Goal: Task Accomplishment & Management: Manage account settings

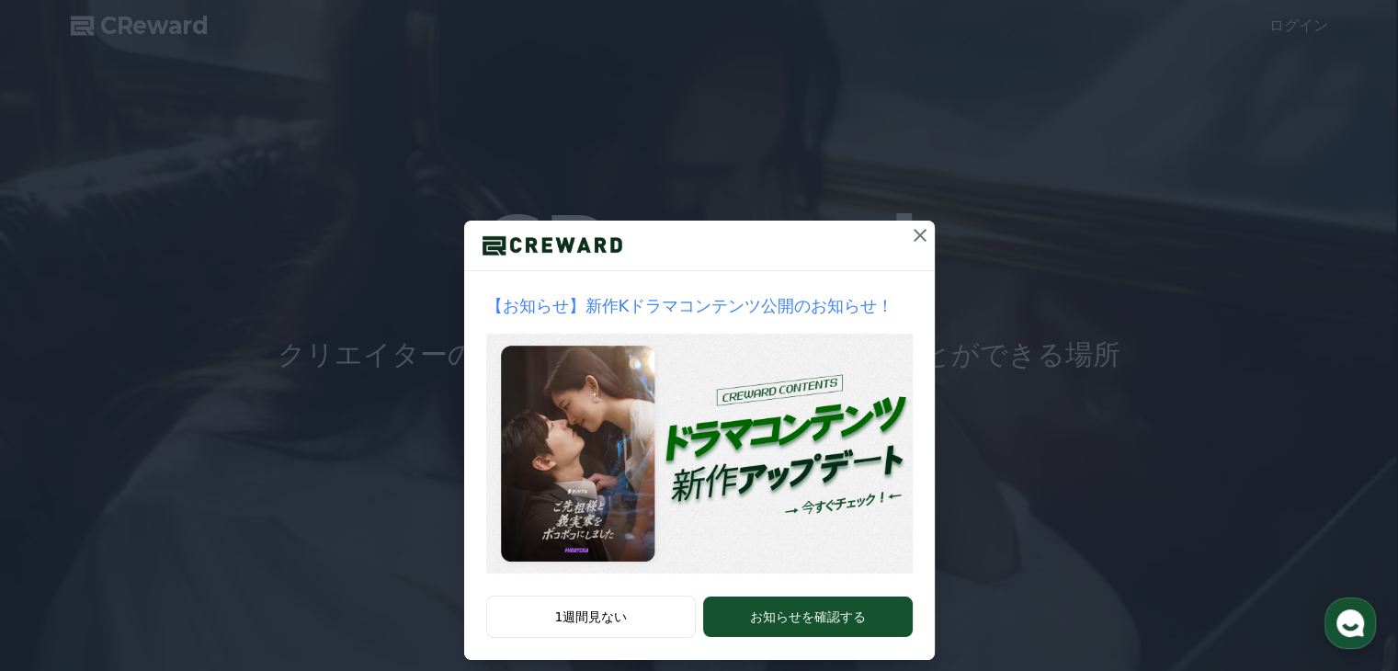
click at [914, 233] on icon at bounding box center [920, 235] width 13 height 13
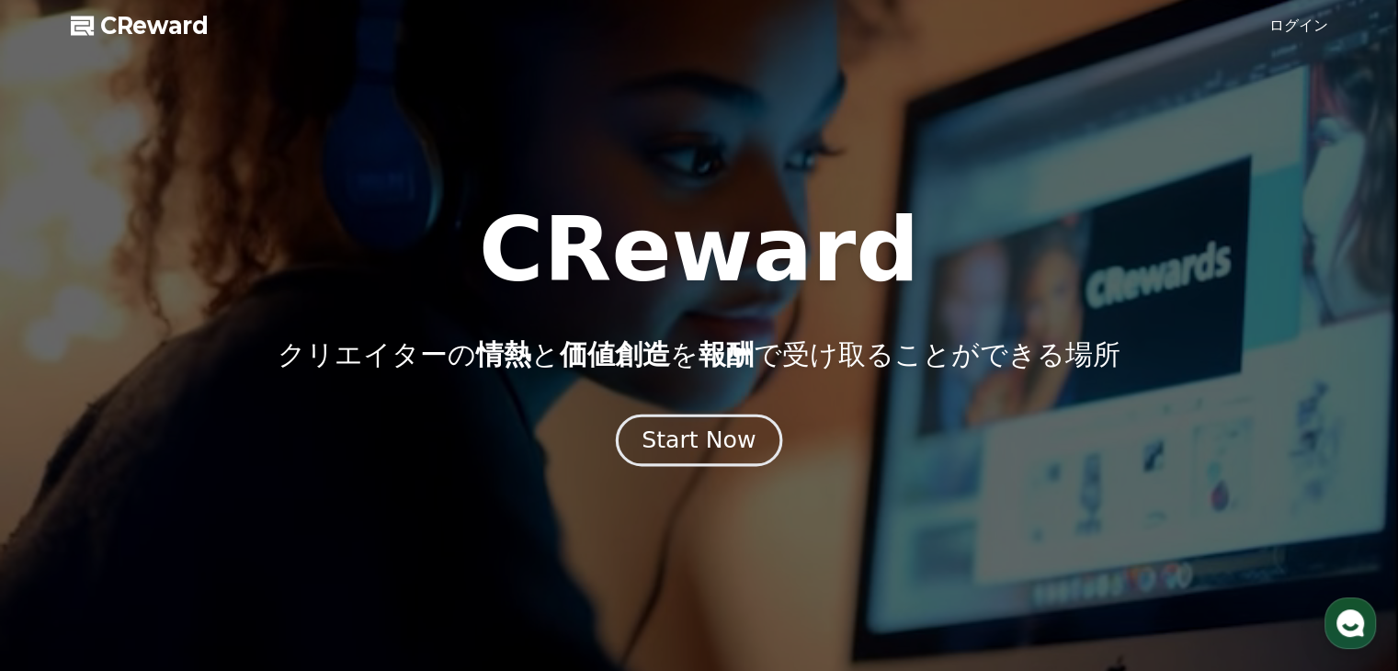
click at [731, 438] on div "Start Now" at bounding box center [699, 440] width 114 height 31
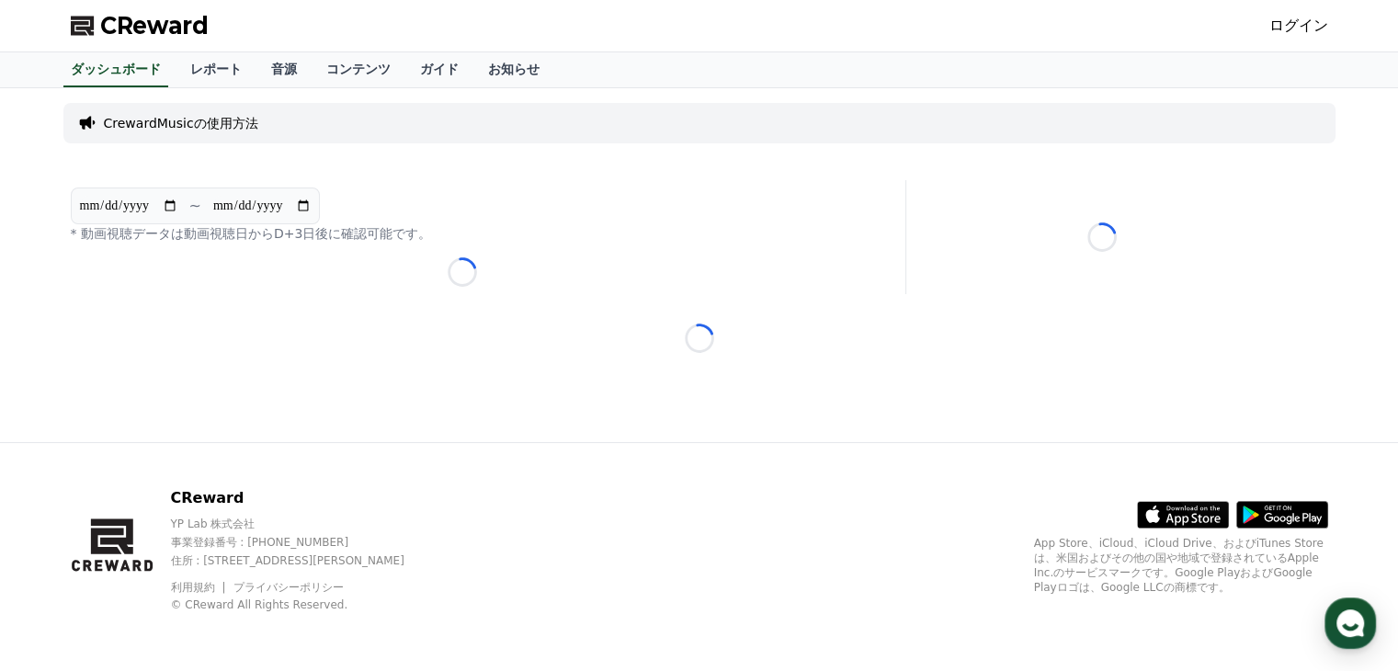
click at [1279, 513] on icon at bounding box center [1282, 515] width 92 height 28
click at [1308, 23] on link "ログイン" at bounding box center [1298, 26] width 59 height 22
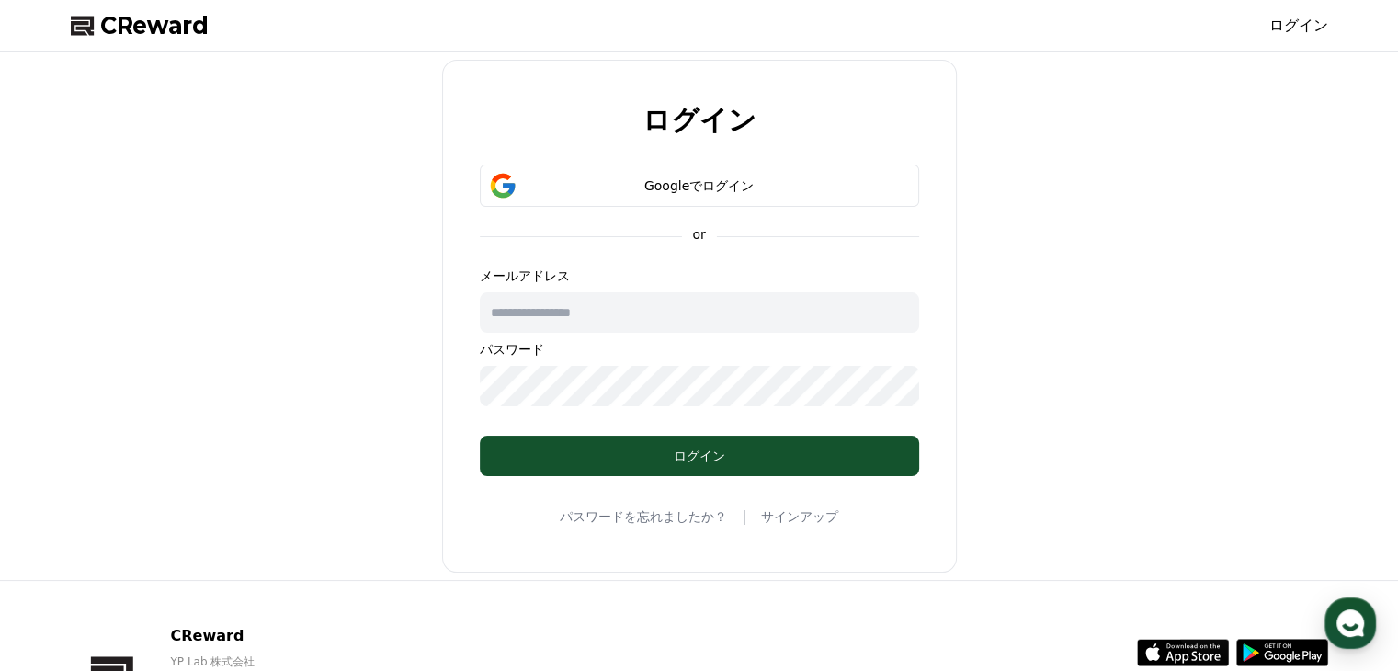
click at [629, 315] on input "text" at bounding box center [699, 312] width 439 height 40
type input "**********"
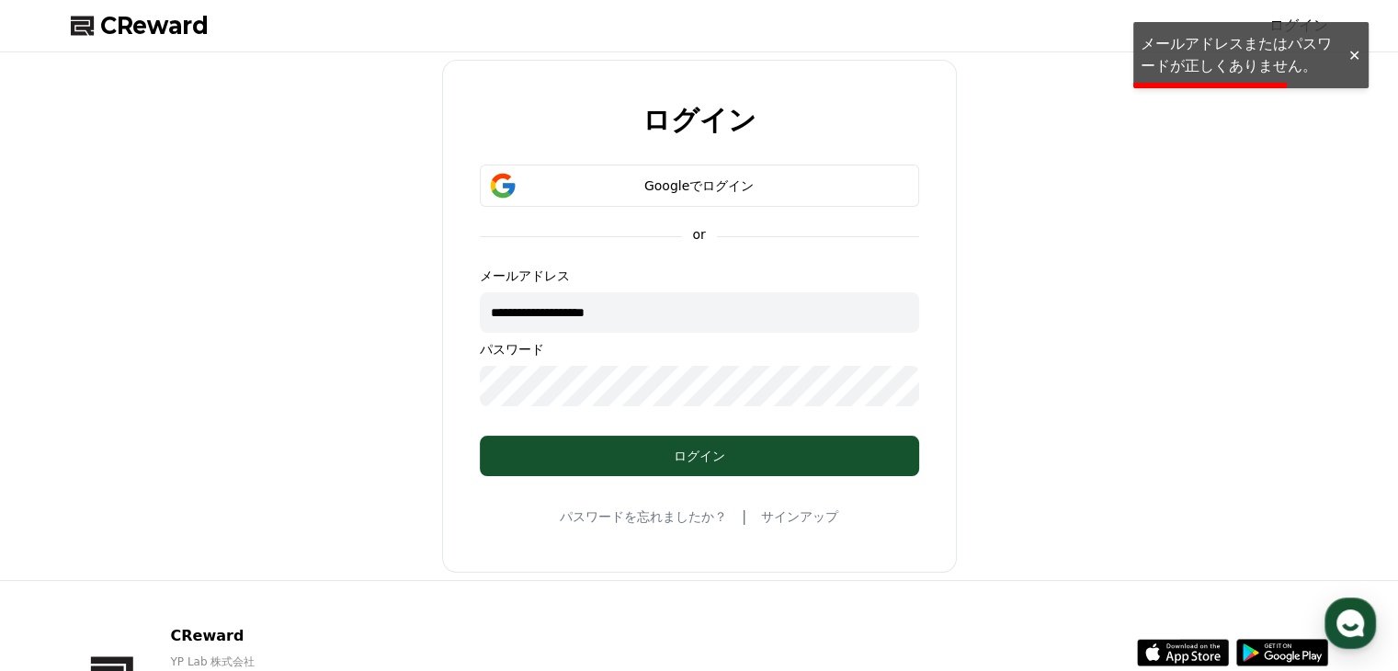
click at [1356, 52] on div at bounding box center [1353, 55] width 29 height 17
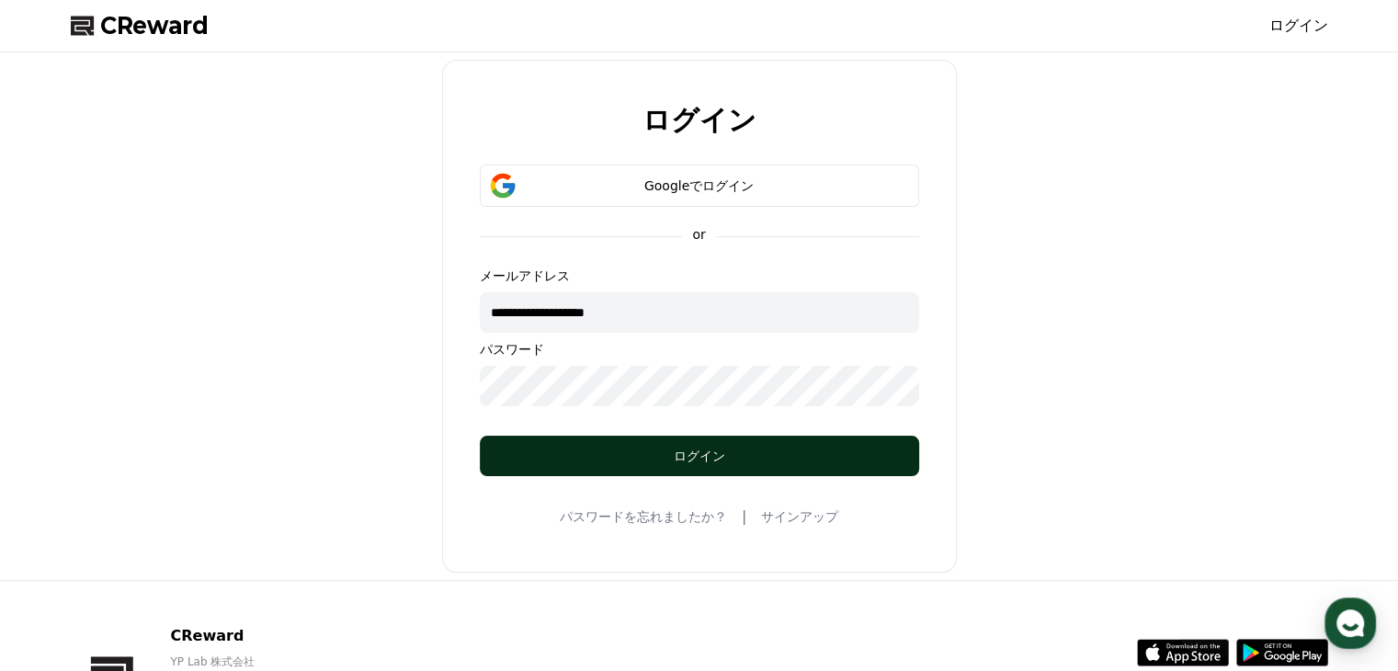
click at [690, 458] on div "ログイン" at bounding box center [700, 456] width 366 height 18
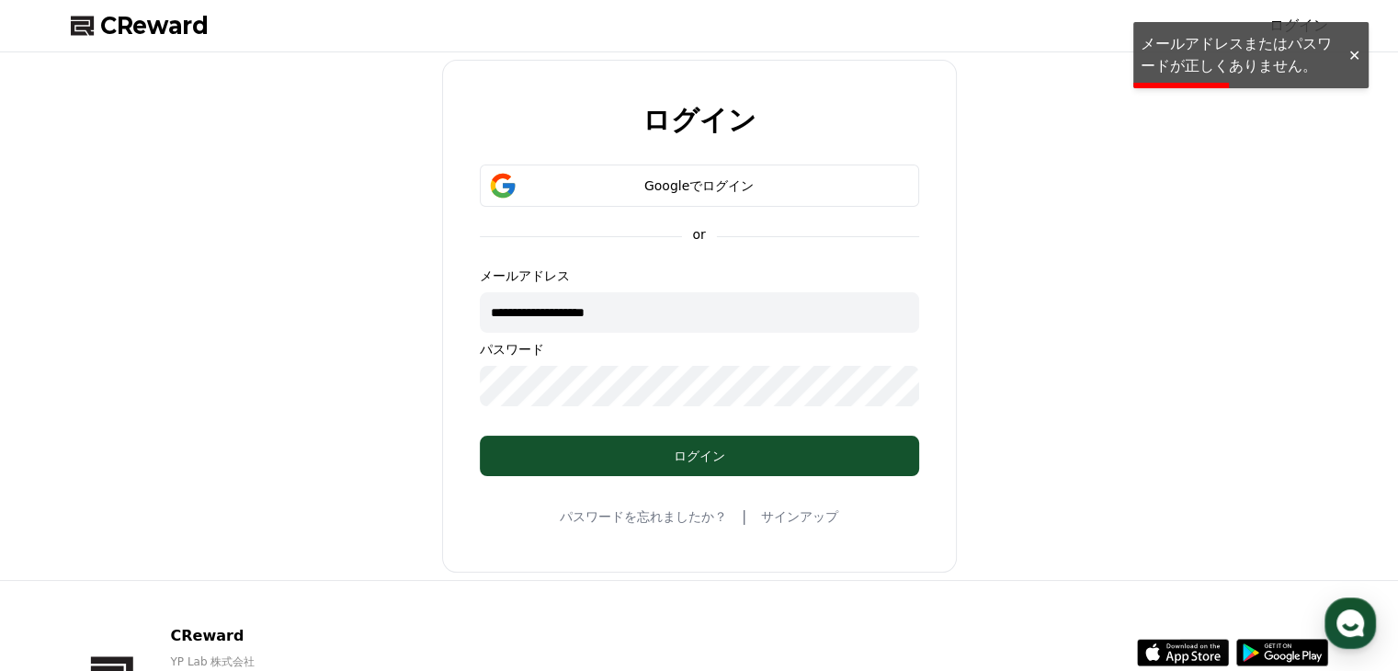
click at [1357, 56] on div at bounding box center [1353, 55] width 29 height 17
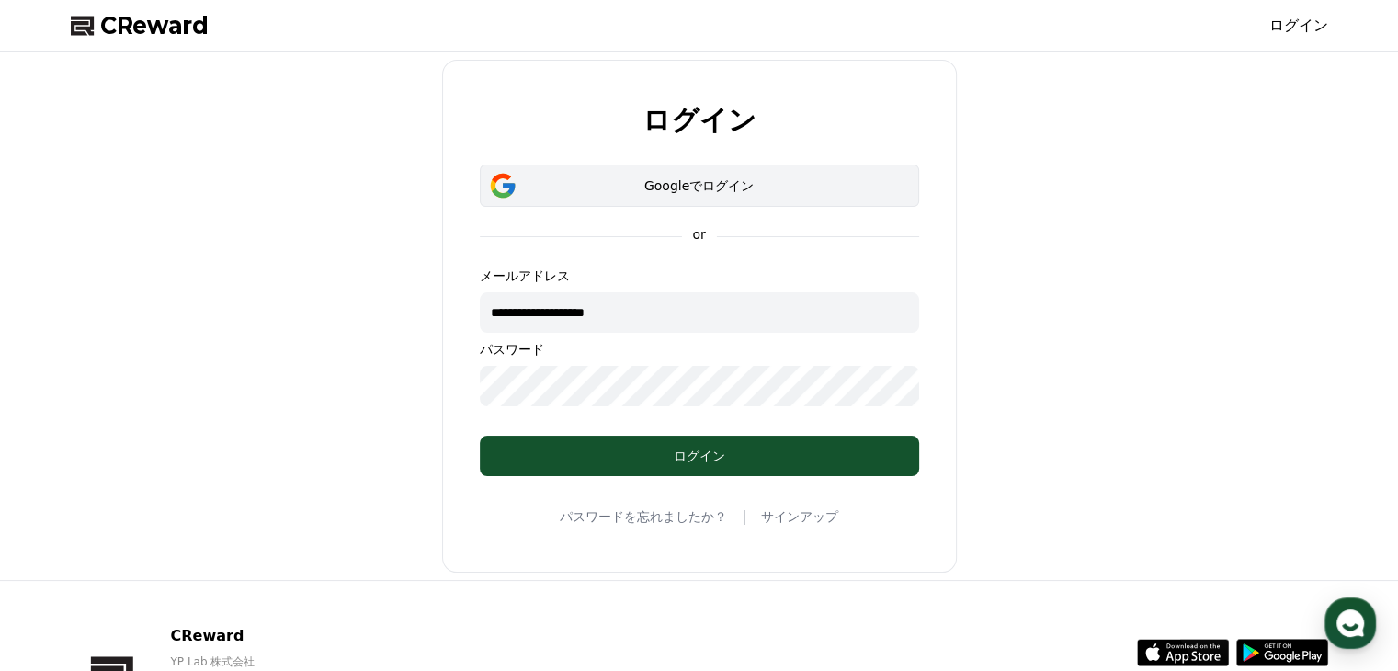
click at [761, 189] on div "Googleでログイン" at bounding box center [699, 185] width 386 height 18
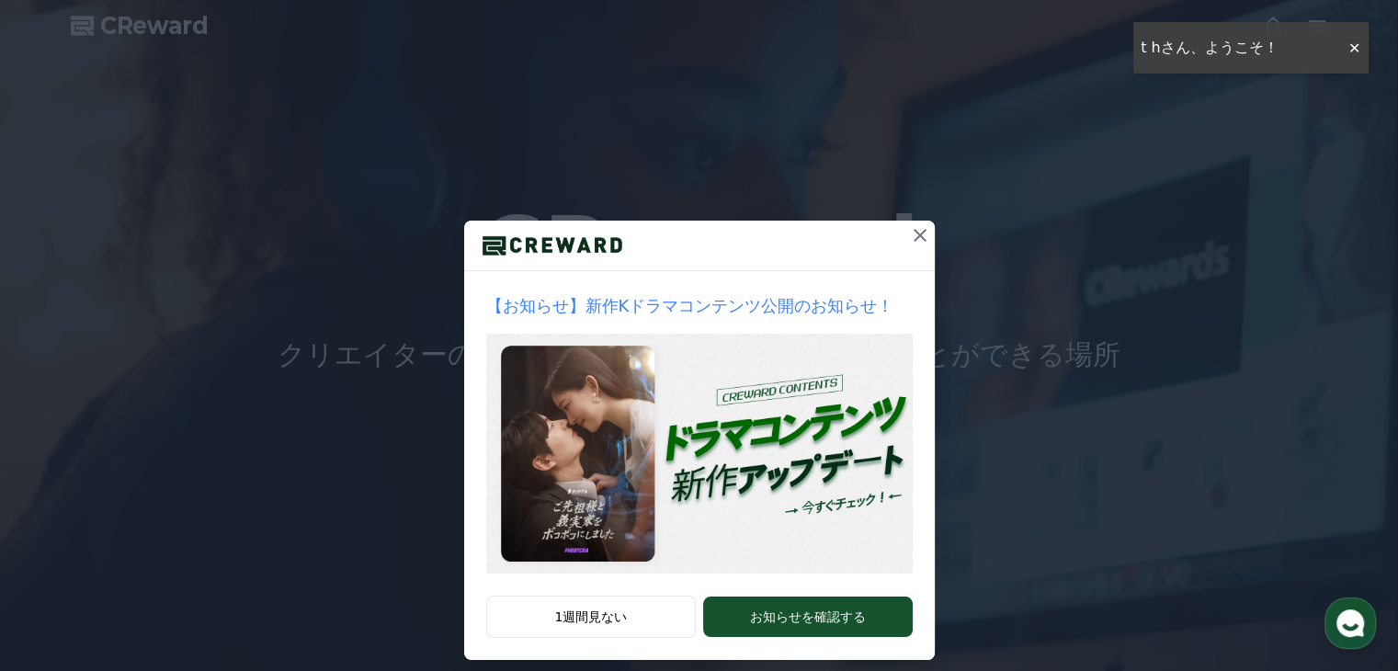
click at [913, 233] on icon at bounding box center [920, 235] width 22 height 22
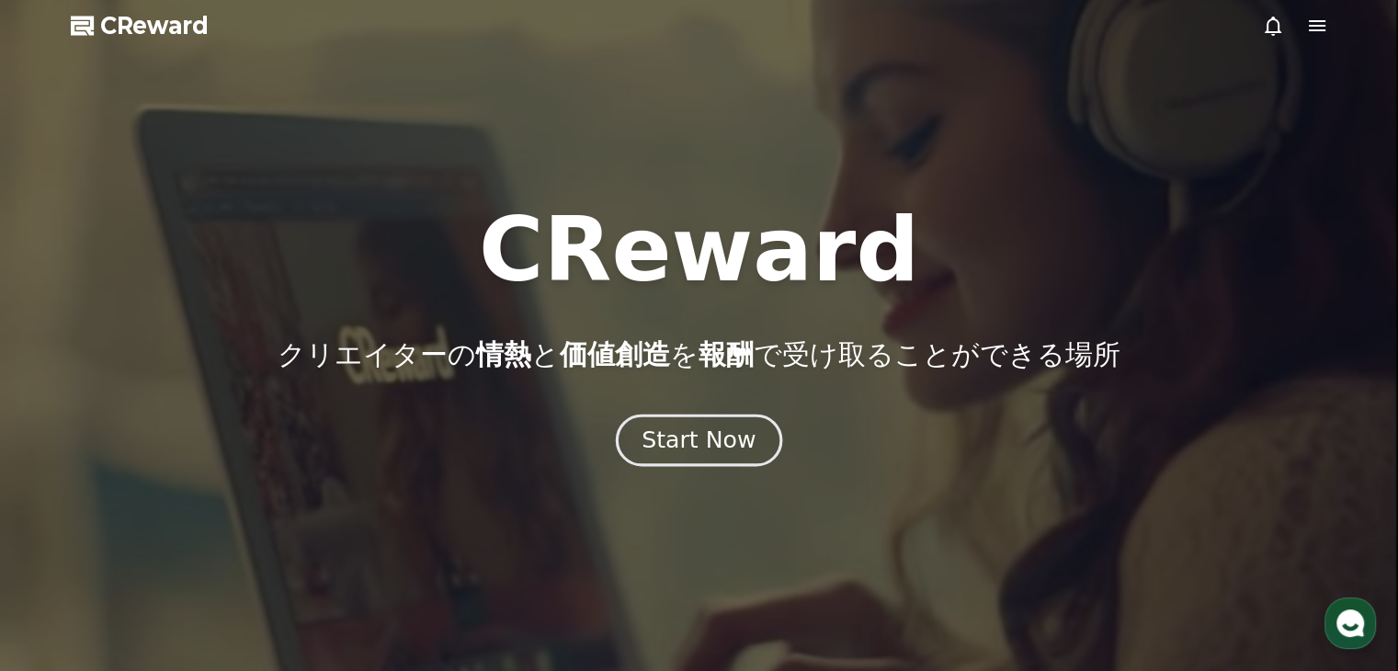
click at [695, 441] on div "Start Now" at bounding box center [699, 440] width 114 height 31
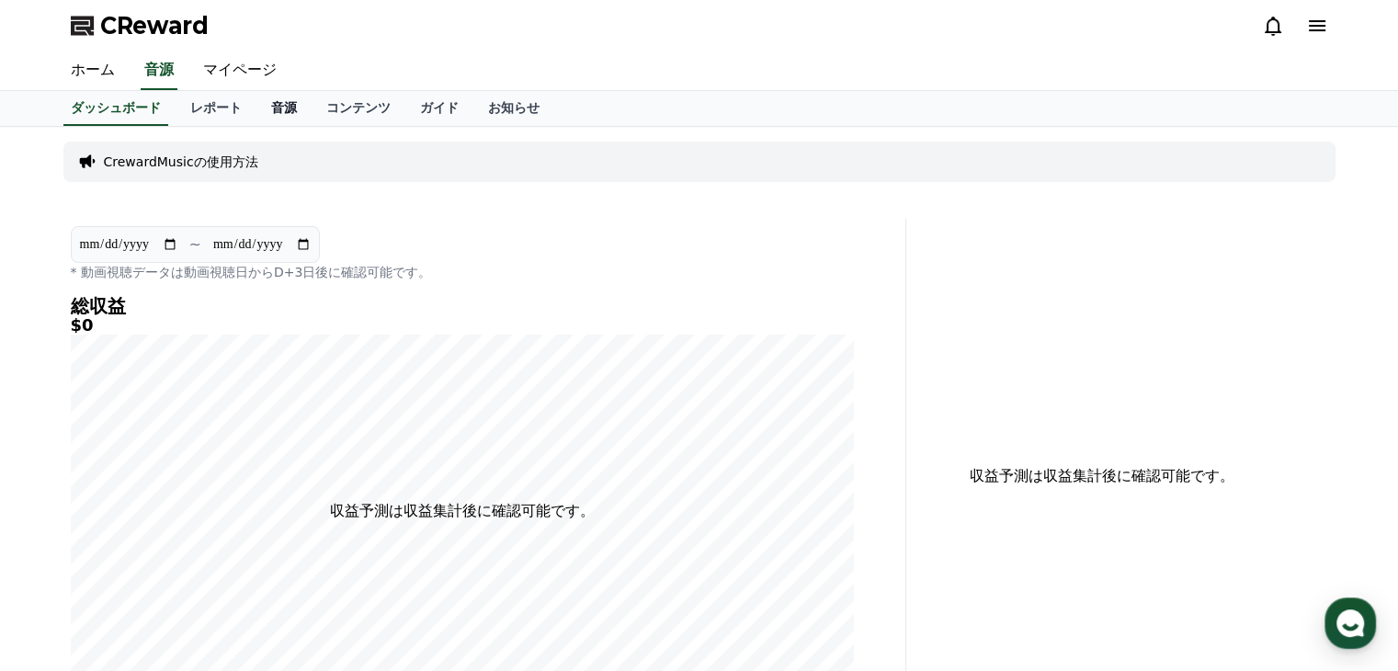
click at [256, 108] on link "音源" at bounding box center [283, 108] width 55 height 35
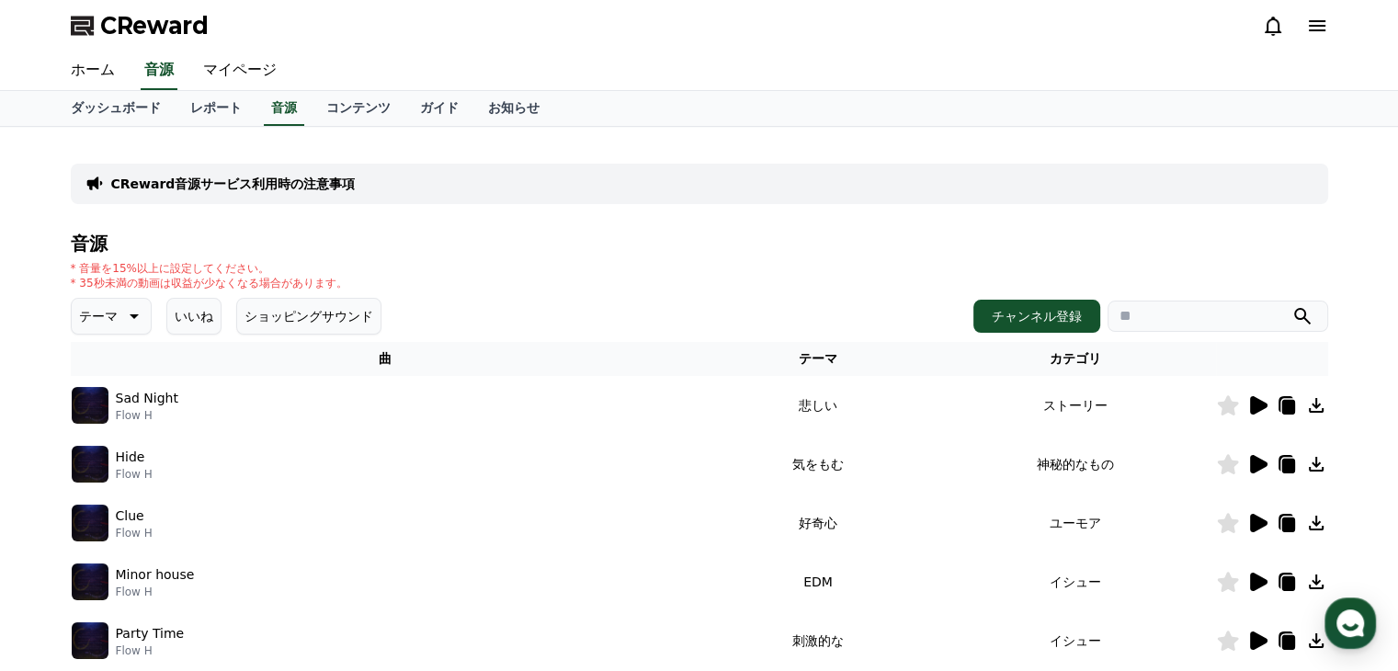
click at [1251, 404] on icon at bounding box center [1258, 405] width 17 height 18
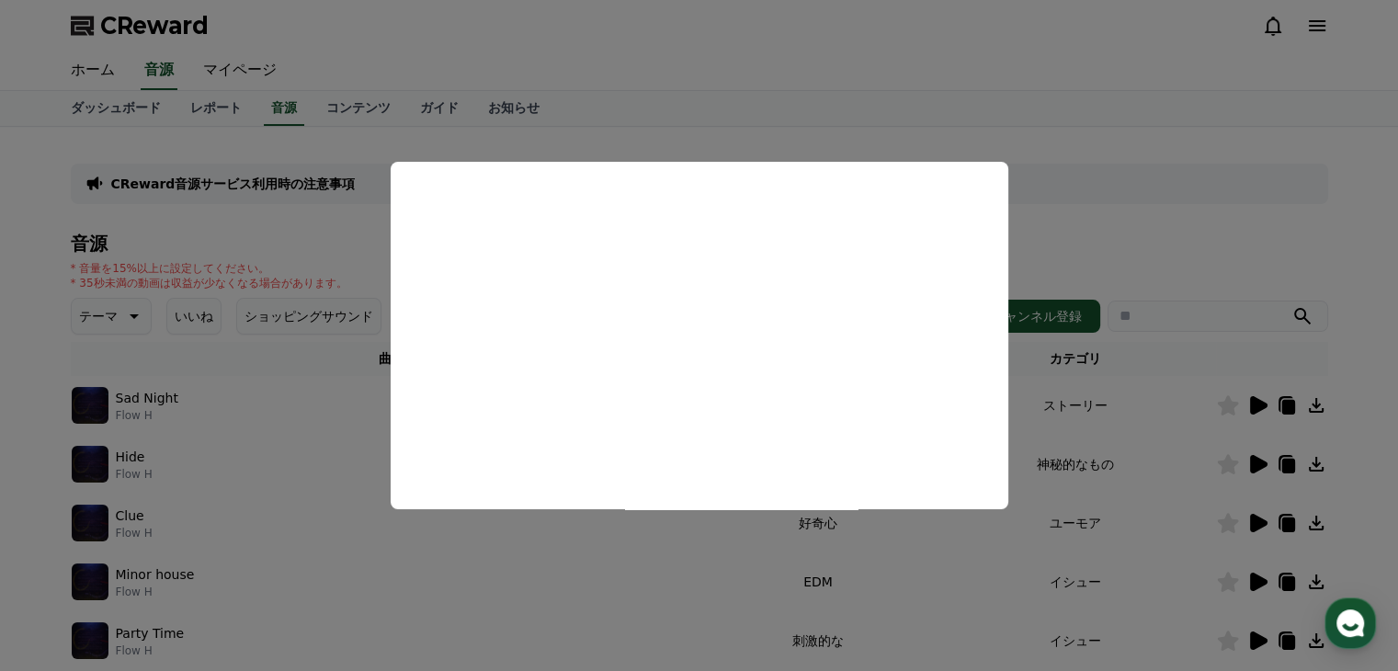
click at [1254, 462] on button "close modal" at bounding box center [699, 335] width 1398 height 671
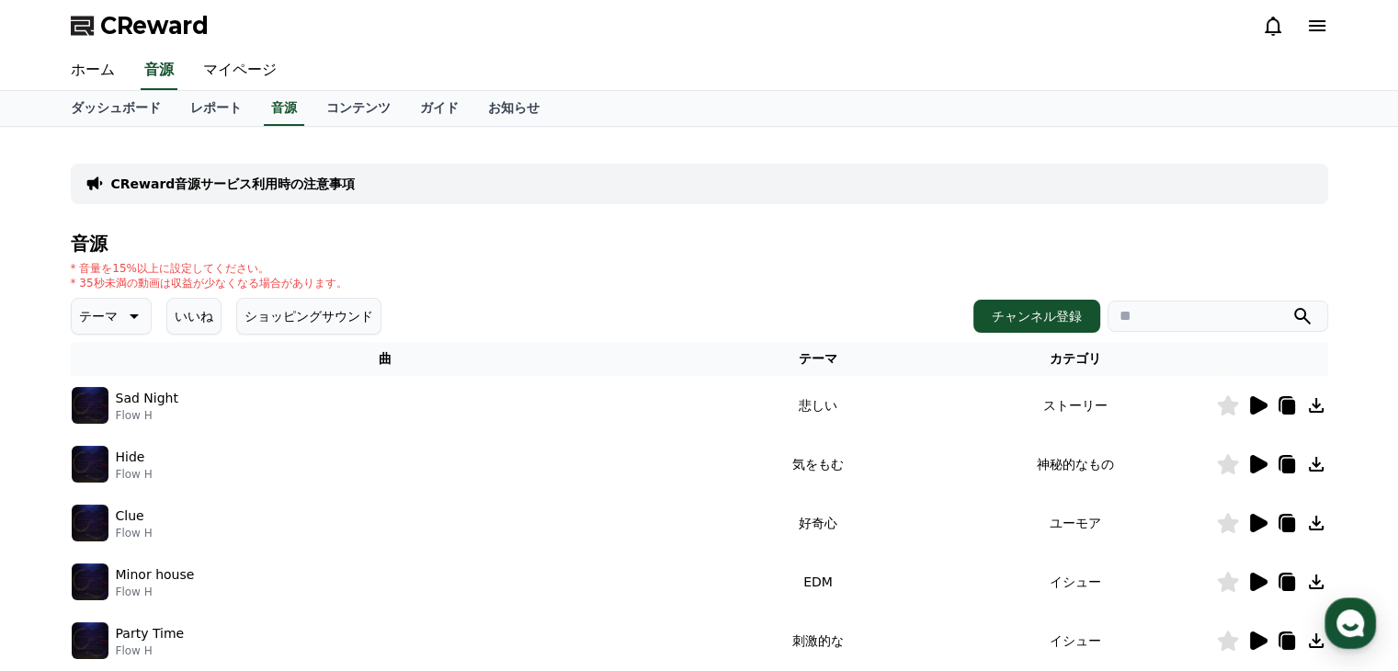
click at [1254, 462] on icon at bounding box center [1258, 464] width 17 height 18
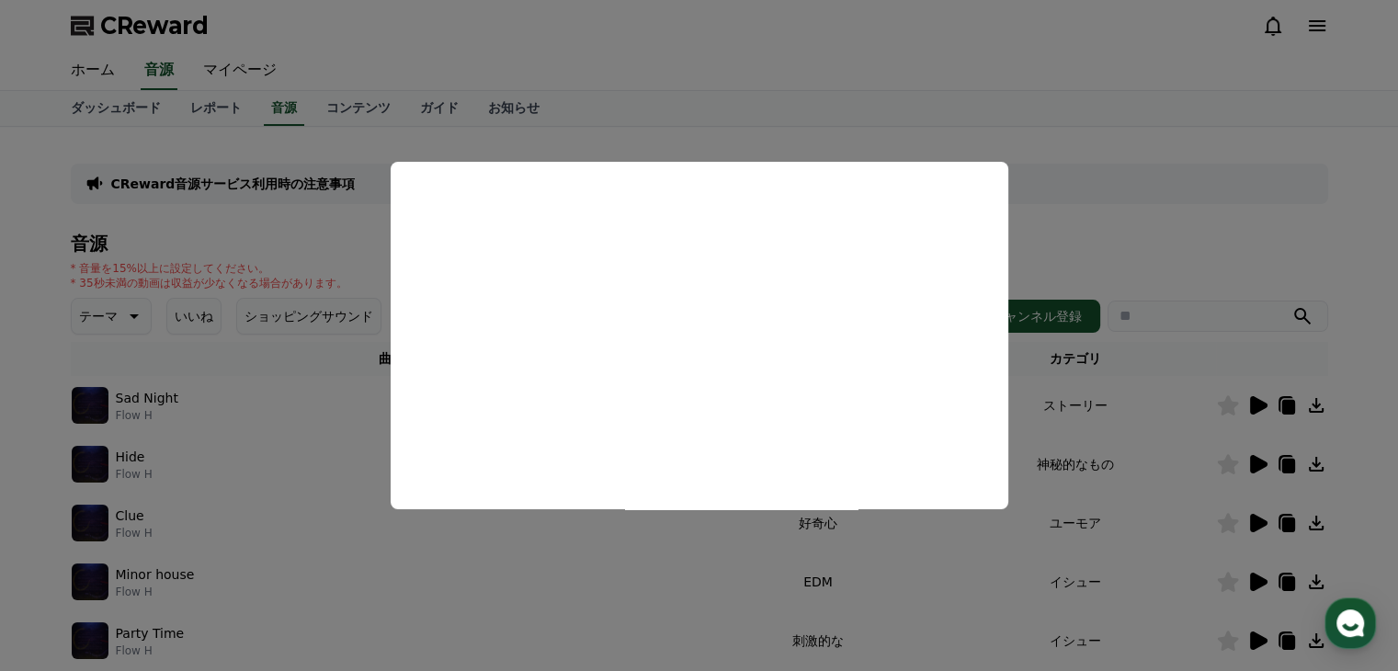
click at [1059, 219] on button "close modal" at bounding box center [699, 335] width 1398 height 671
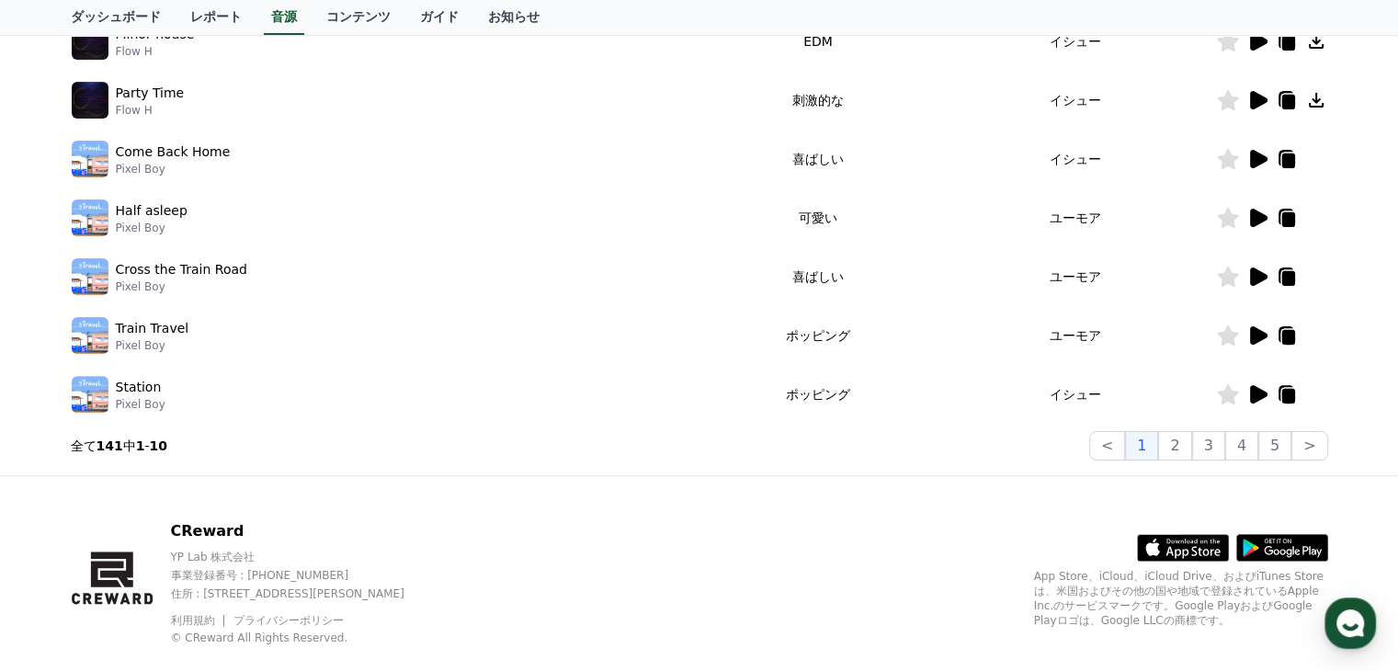
scroll to position [573, 0]
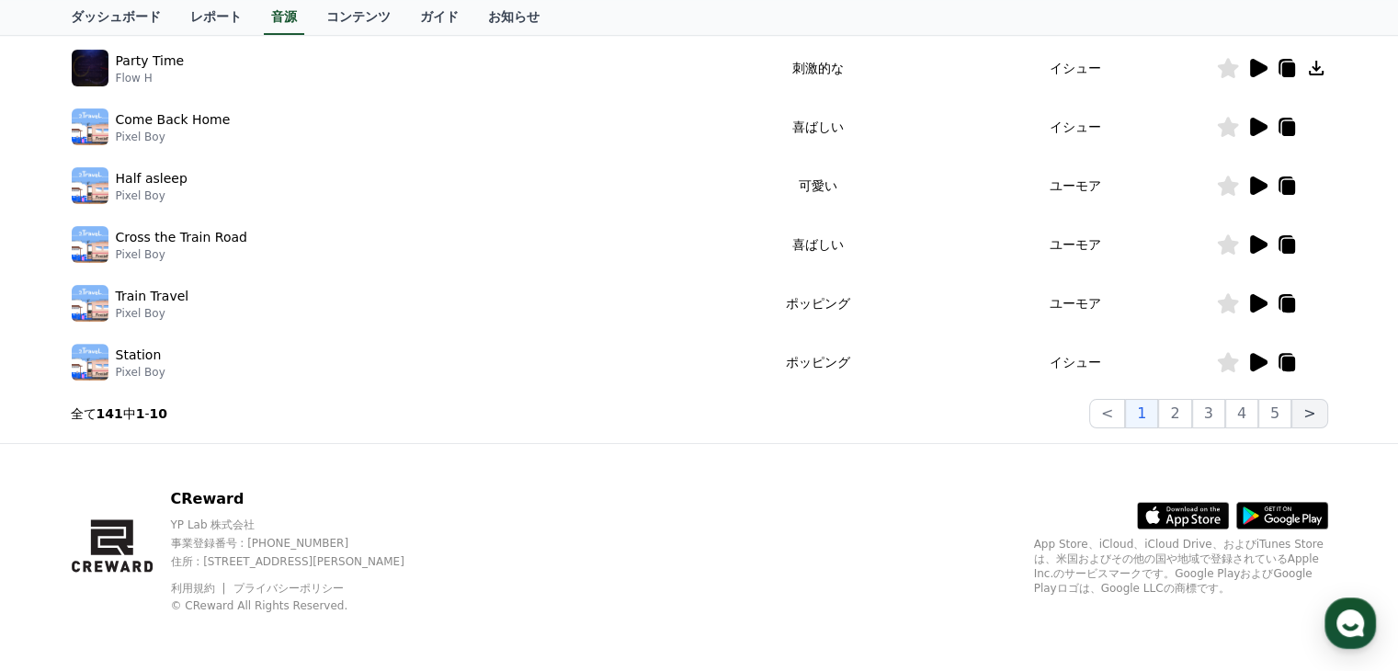
click at [1305, 414] on button ">" at bounding box center [1309, 413] width 36 height 29
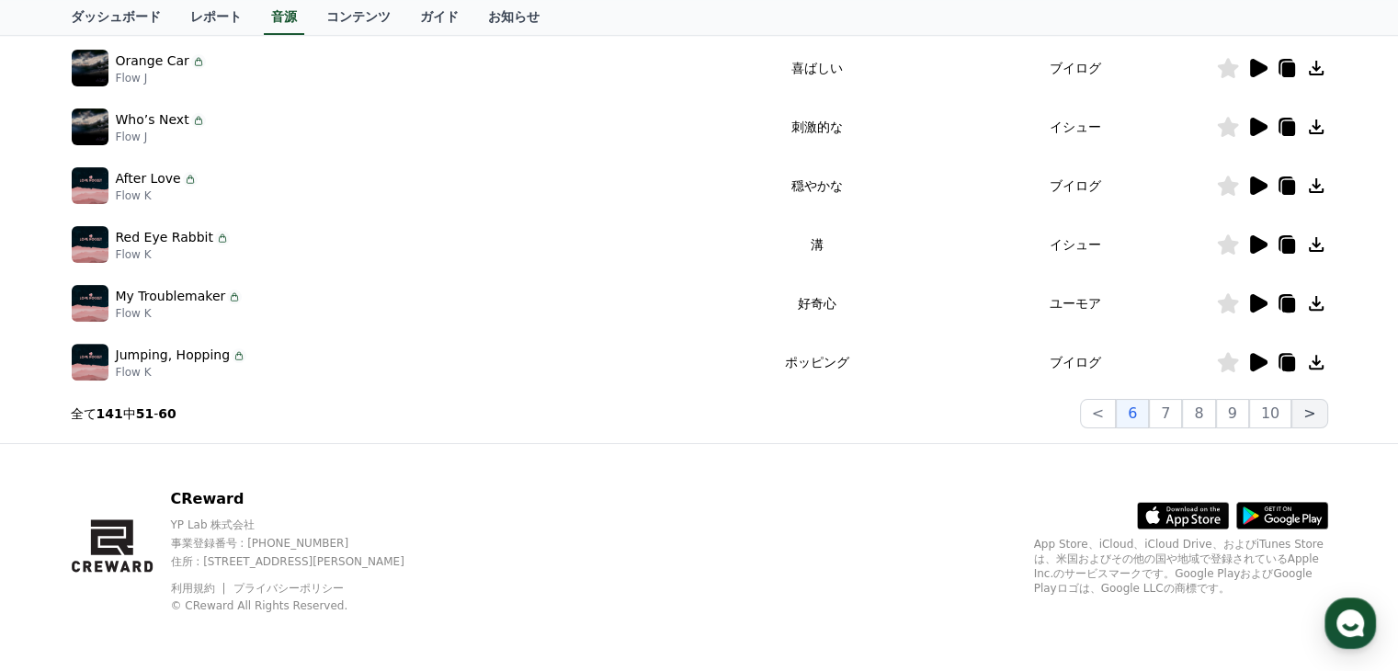
click at [1305, 414] on button ">" at bounding box center [1309, 413] width 36 height 29
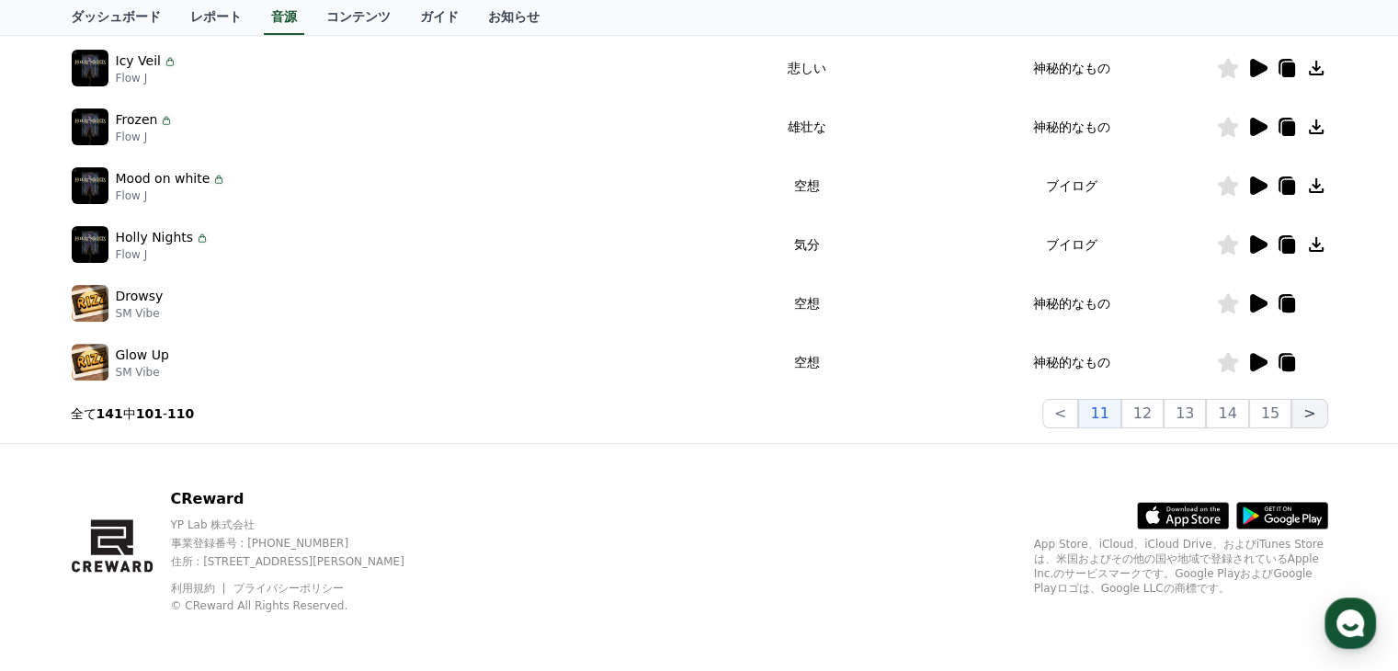
click at [1304, 415] on button ">" at bounding box center [1309, 413] width 36 height 29
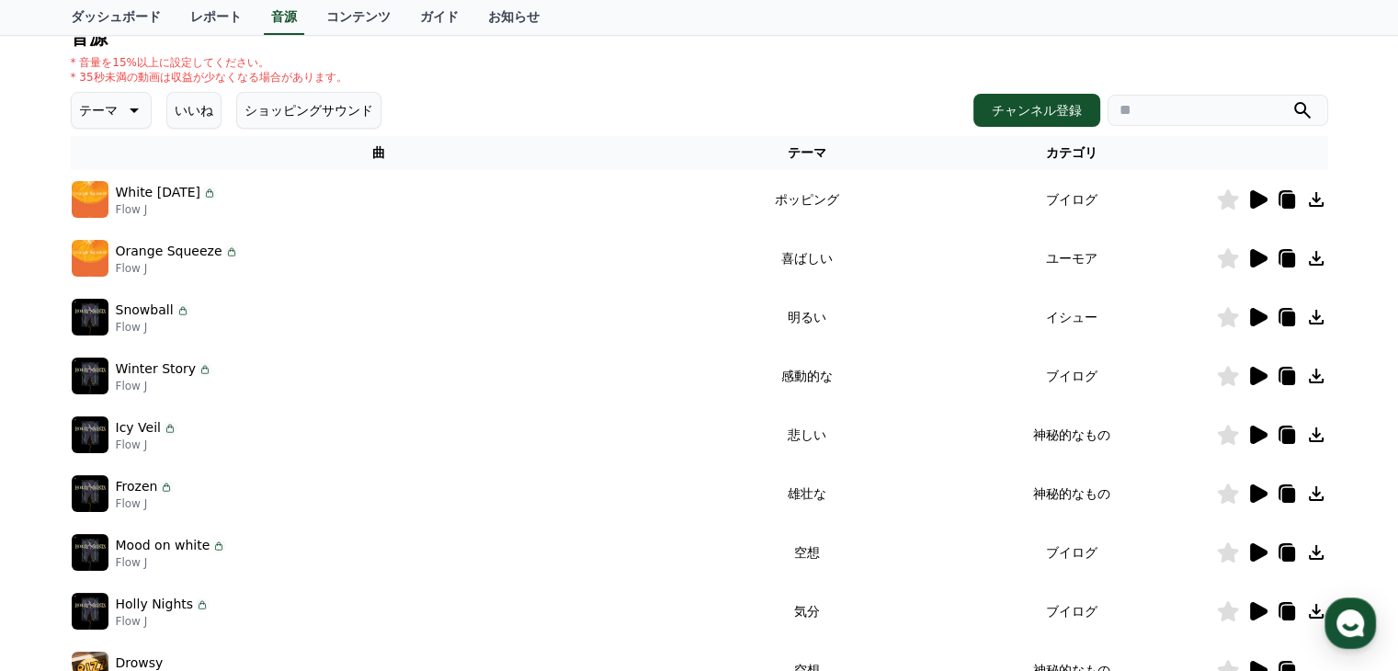
scroll to position [205, 0]
click at [1254, 375] on icon at bounding box center [1258, 377] width 17 height 18
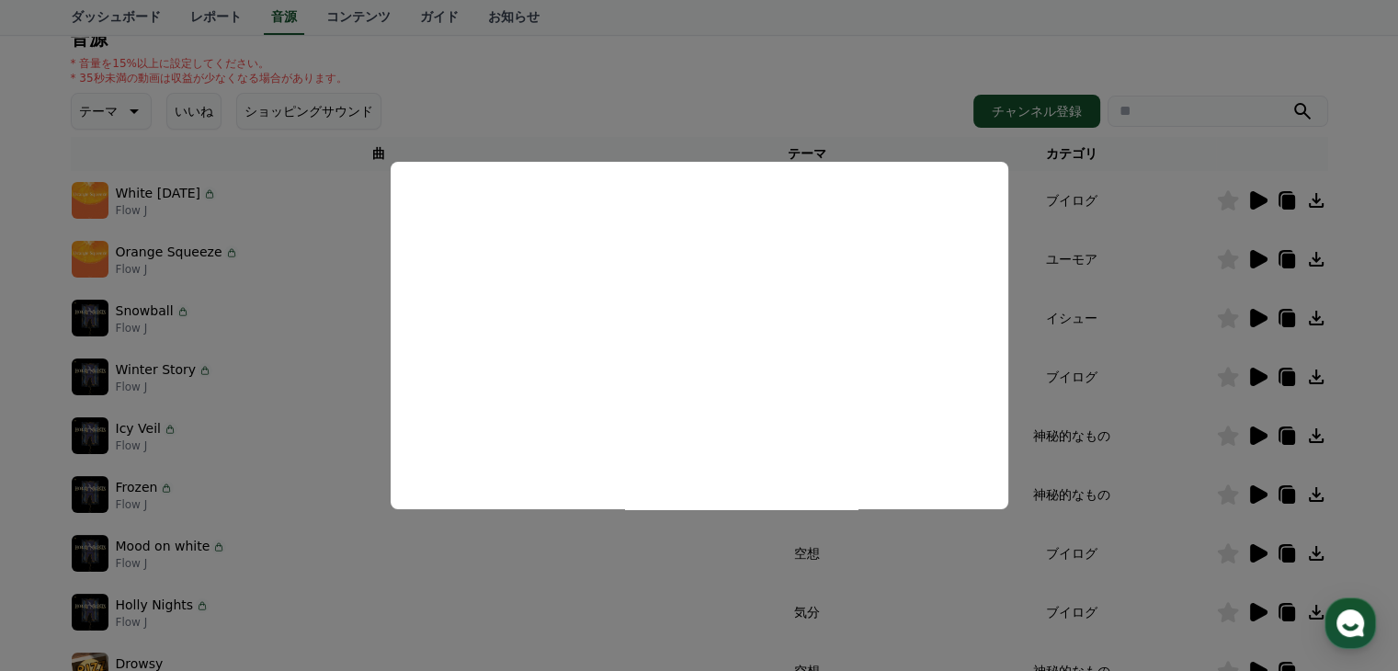
click at [1255, 254] on button "close modal" at bounding box center [699, 335] width 1398 height 671
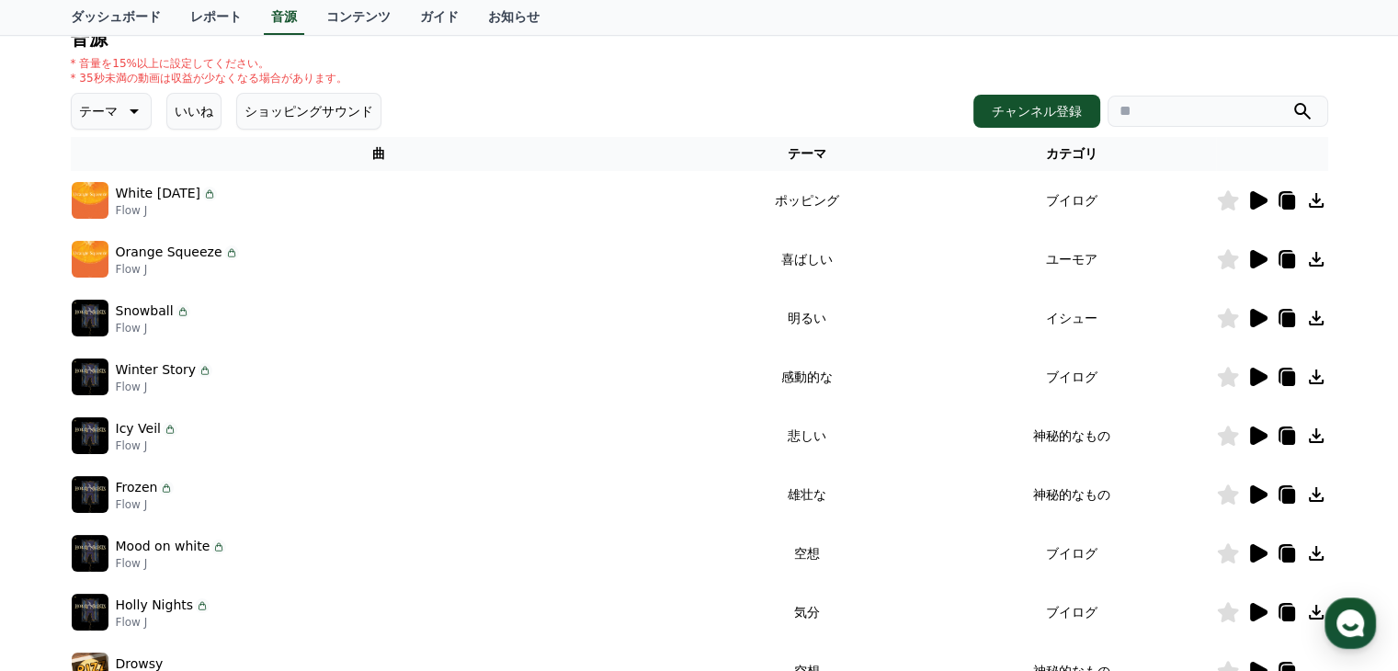
click at [1255, 254] on icon at bounding box center [1258, 259] width 17 height 18
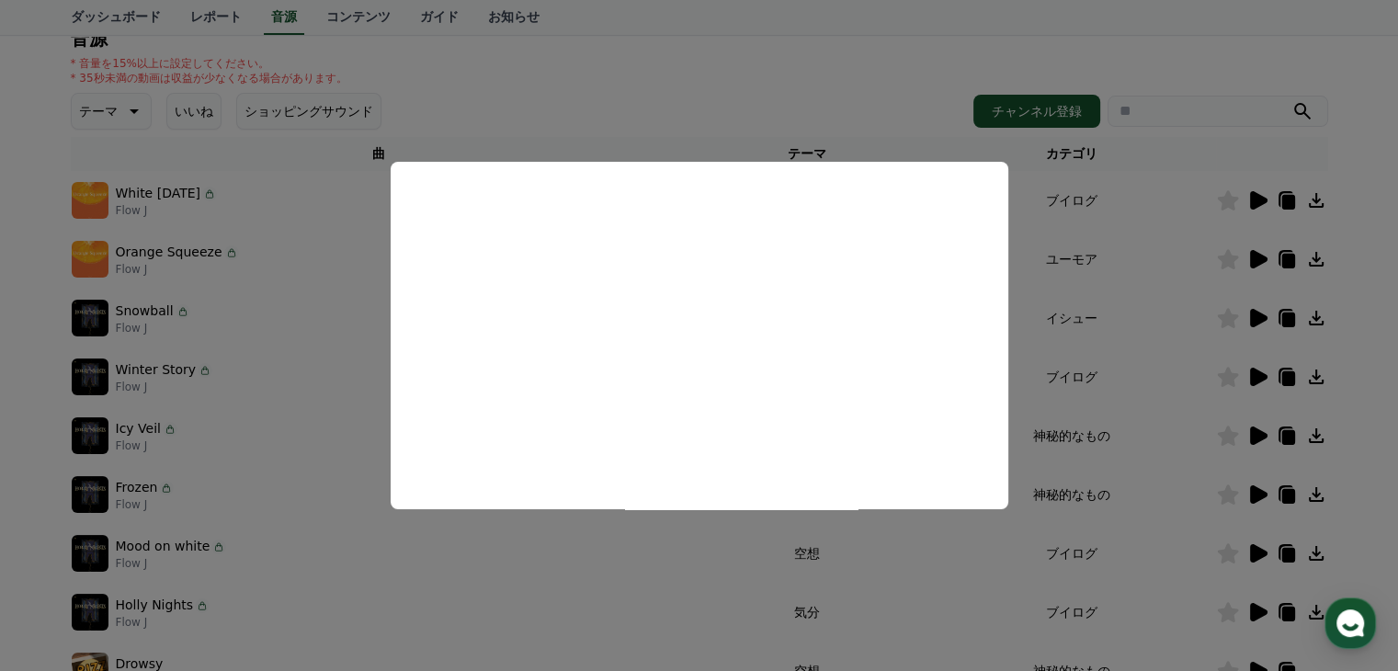
click at [1259, 191] on button "close modal" at bounding box center [699, 335] width 1398 height 671
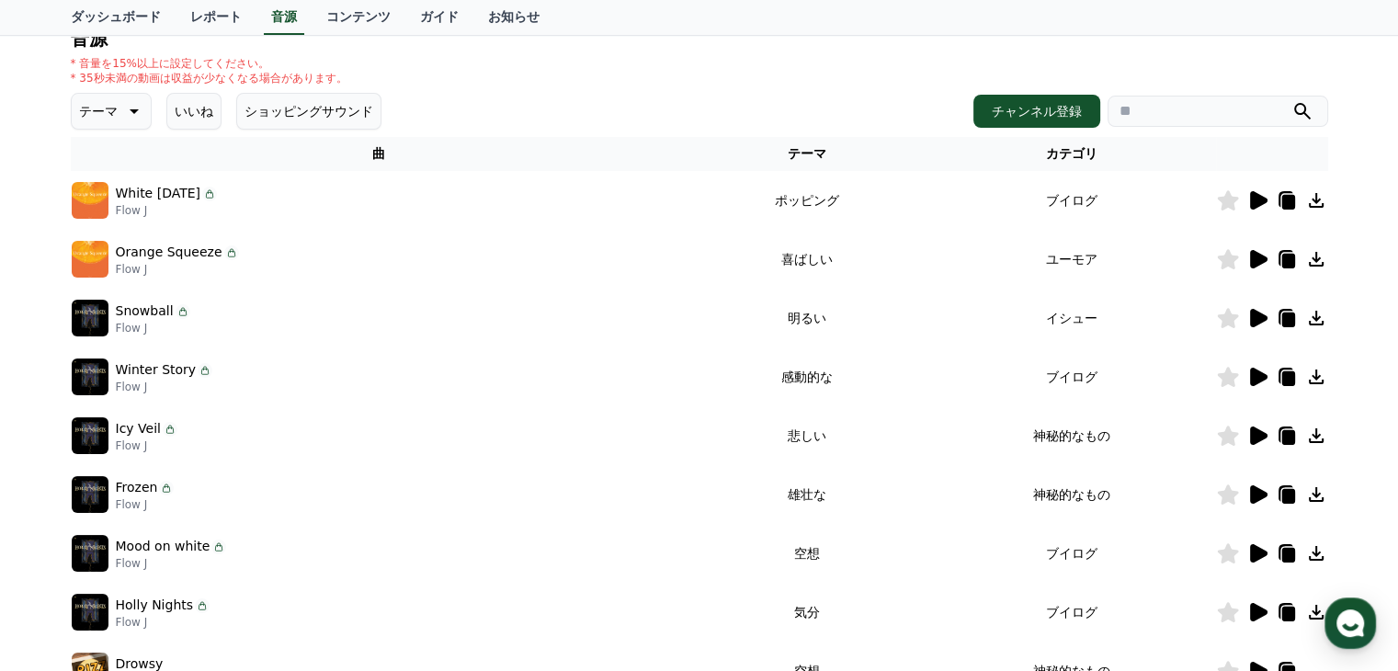
click at [1255, 199] on icon at bounding box center [1258, 200] width 17 height 18
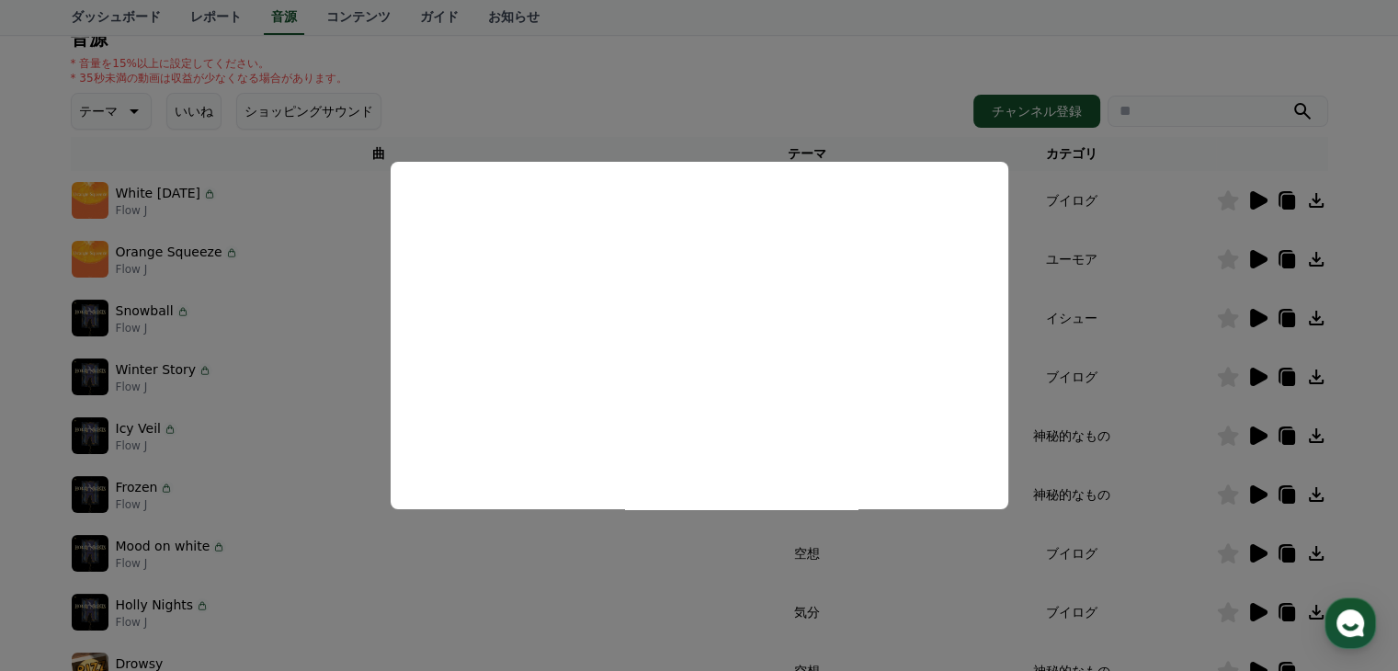
click at [1255, 194] on button "close modal" at bounding box center [699, 335] width 1398 height 671
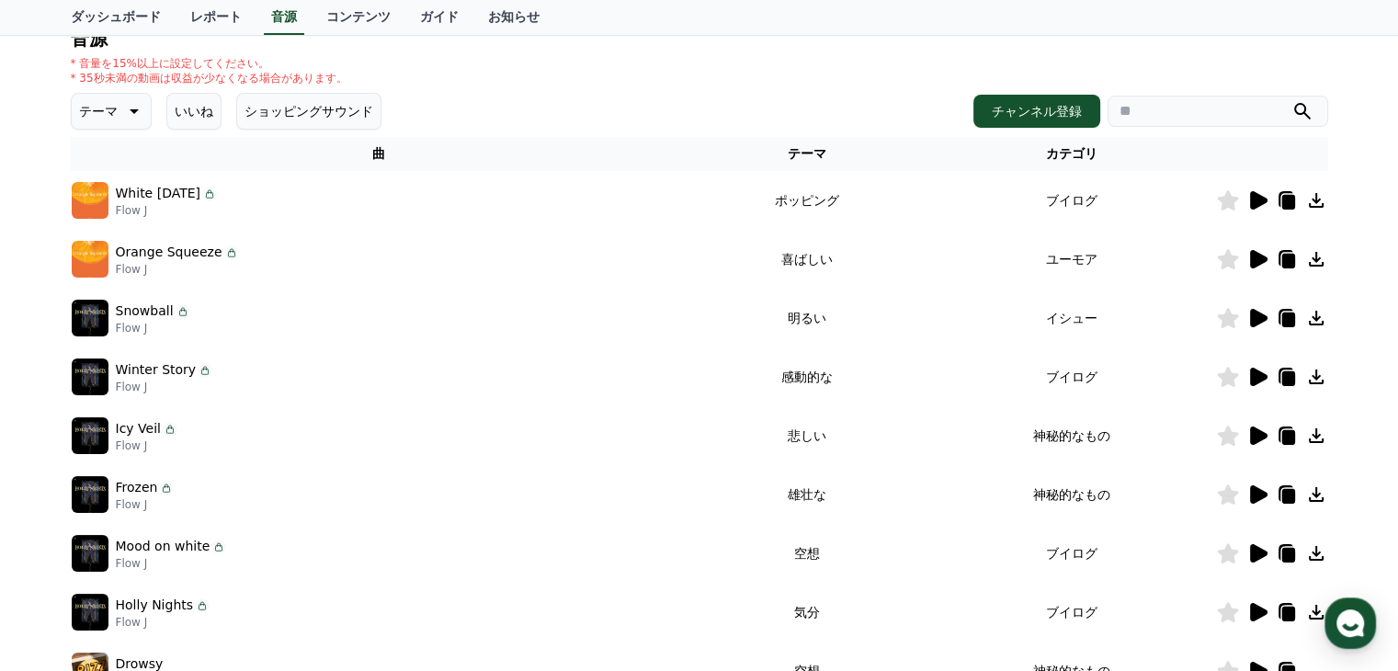
click at [1255, 194] on icon at bounding box center [1258, 200] width 17 height 18
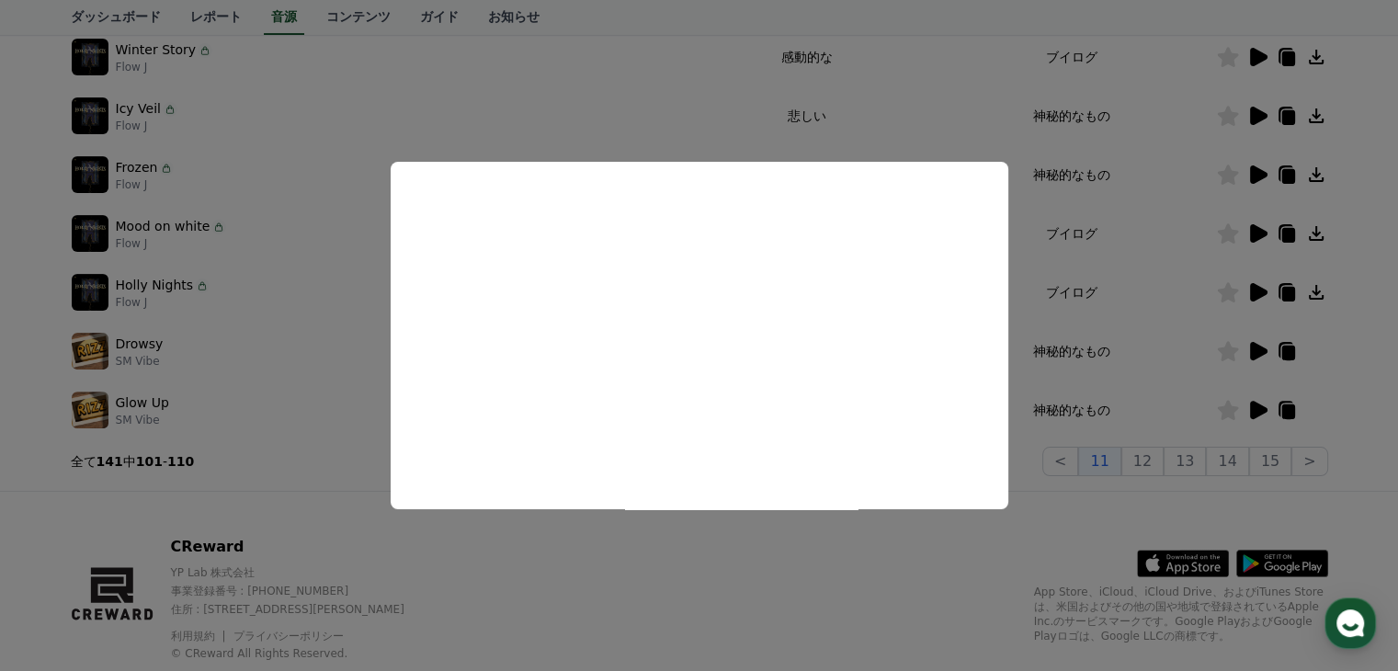
scroll to position [573, 0]
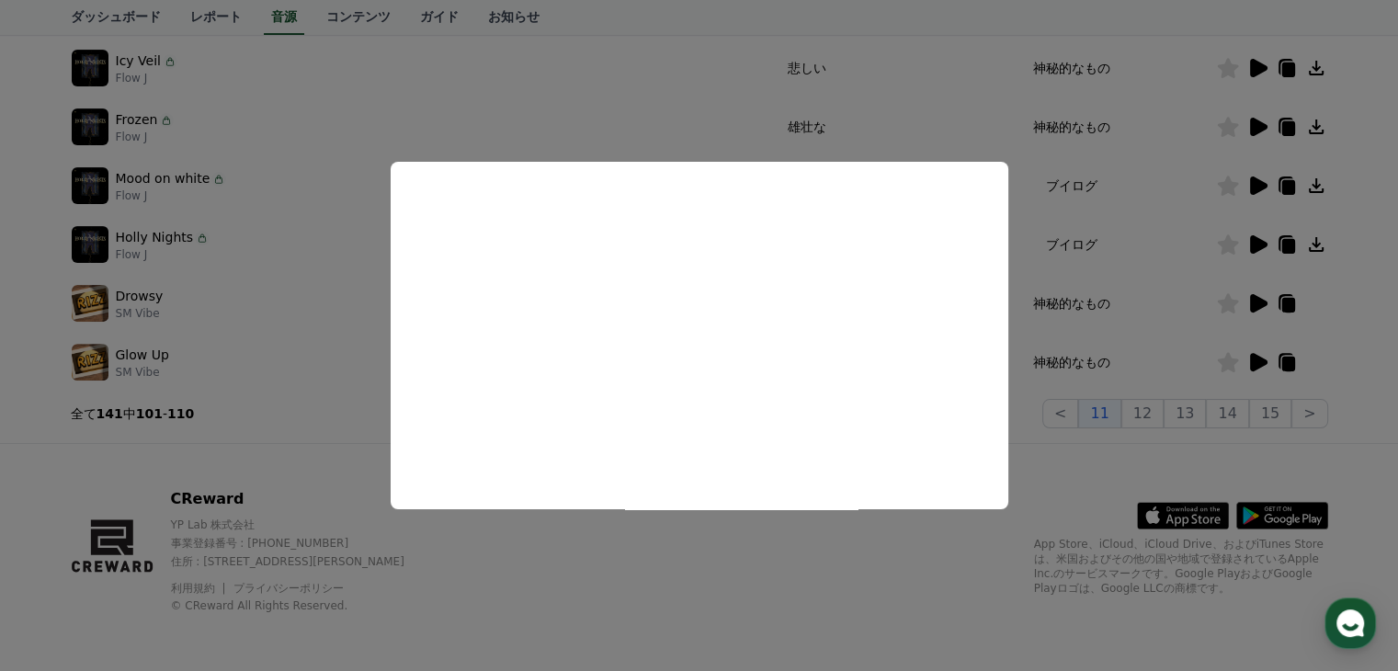
click at [1243, 409] on button "close modal" at bounding box center [699, 335] width 1398 height 671
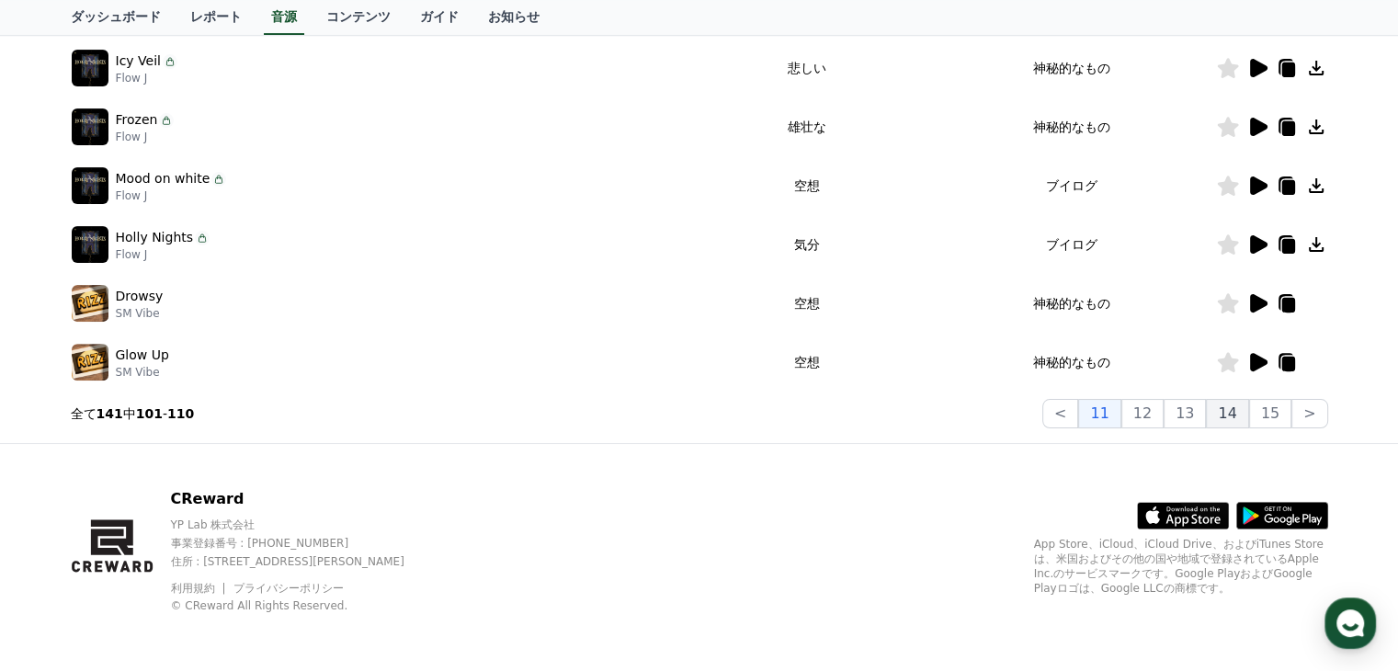
click at [1234, 411] on button "14" at bounding box center [1227, 413] width 42 height 29
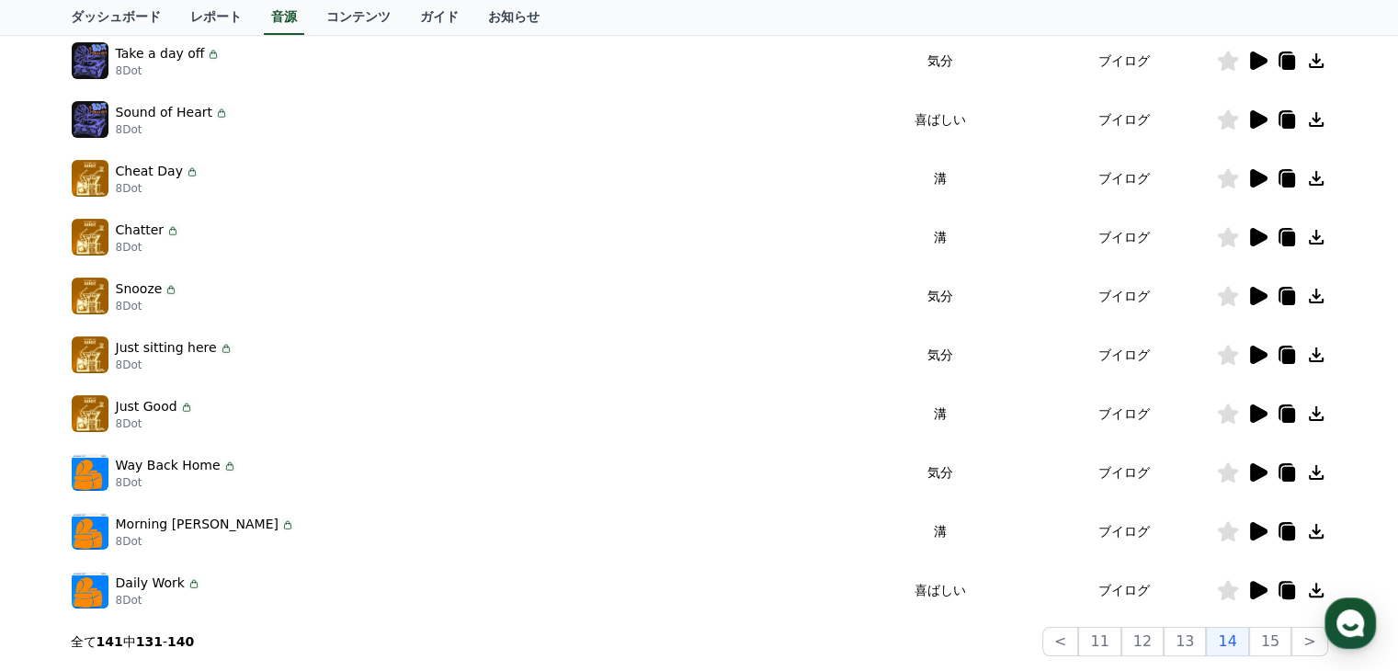
scroll to position [205, 0]
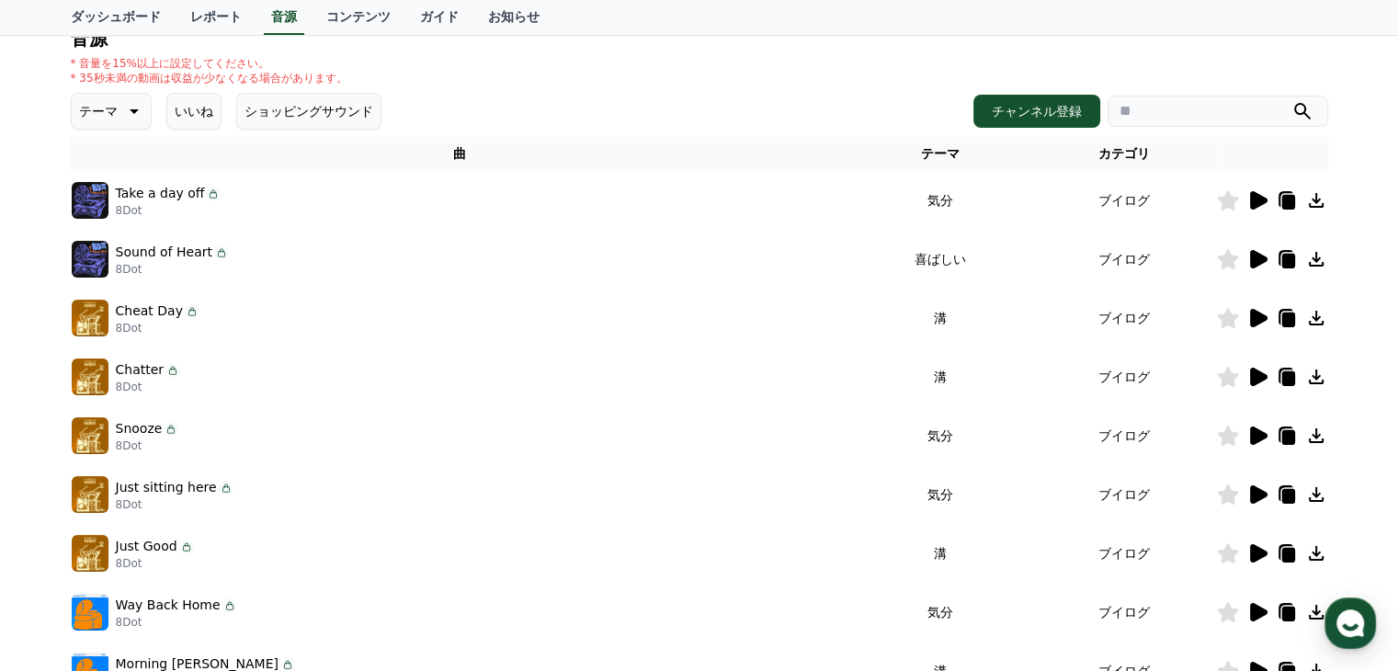
click at [1254, 260] on icon at bounding box center [1258, 259] width 17 height 18
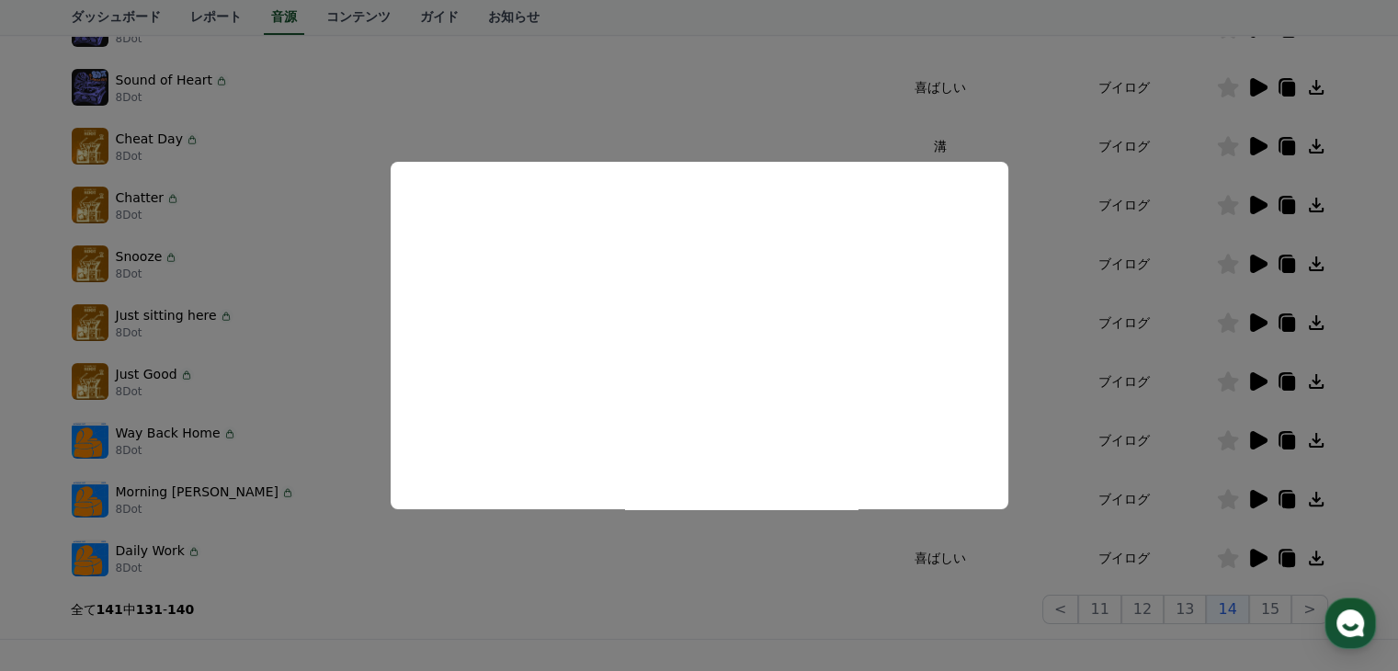
scroll to position [389, 0]
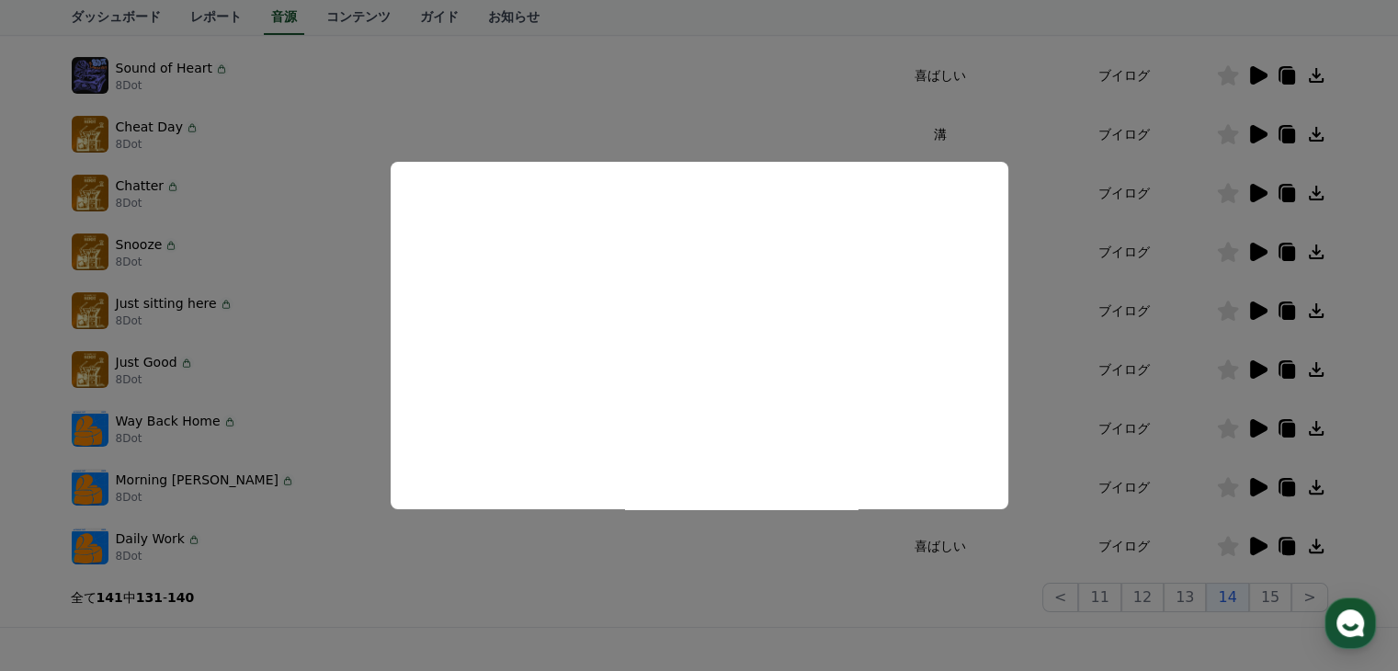
click at [1193, 596] on button "close modal" at bounding box center [699, 335] width 1398 height 671
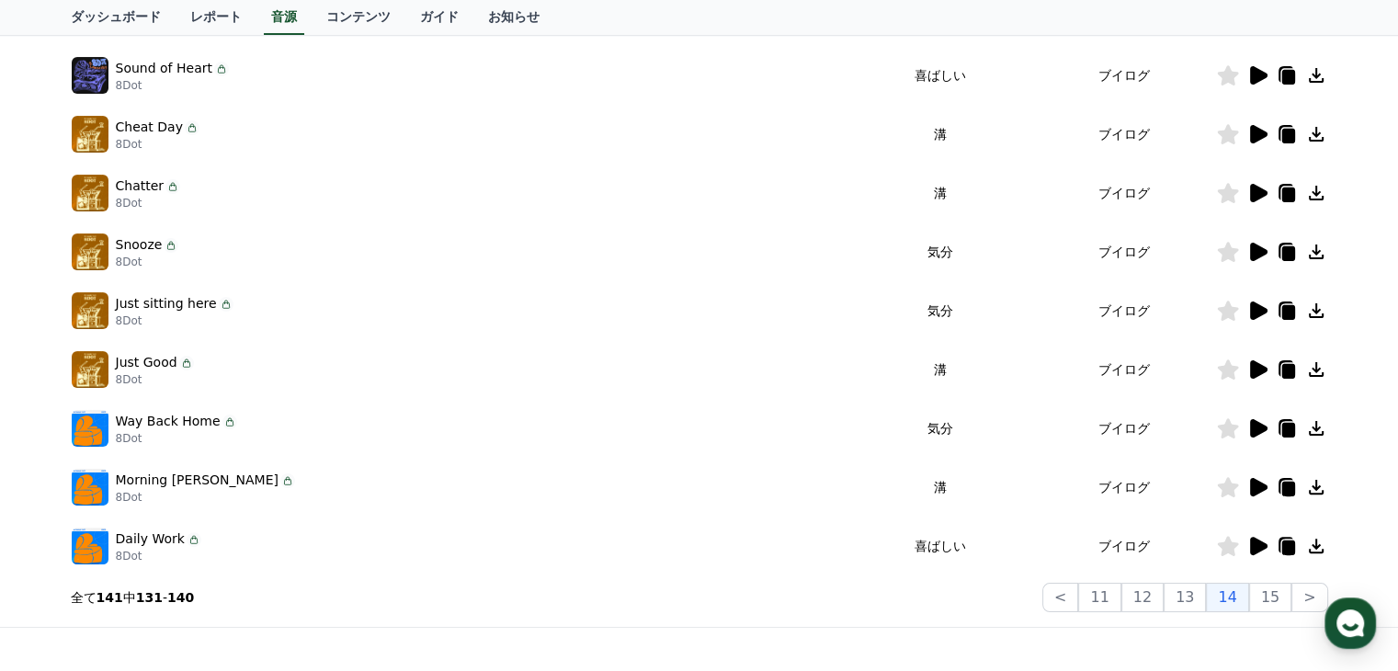
click at [1193, 596] on button "13" at bounding box center [1185, 597] width 42 height 29
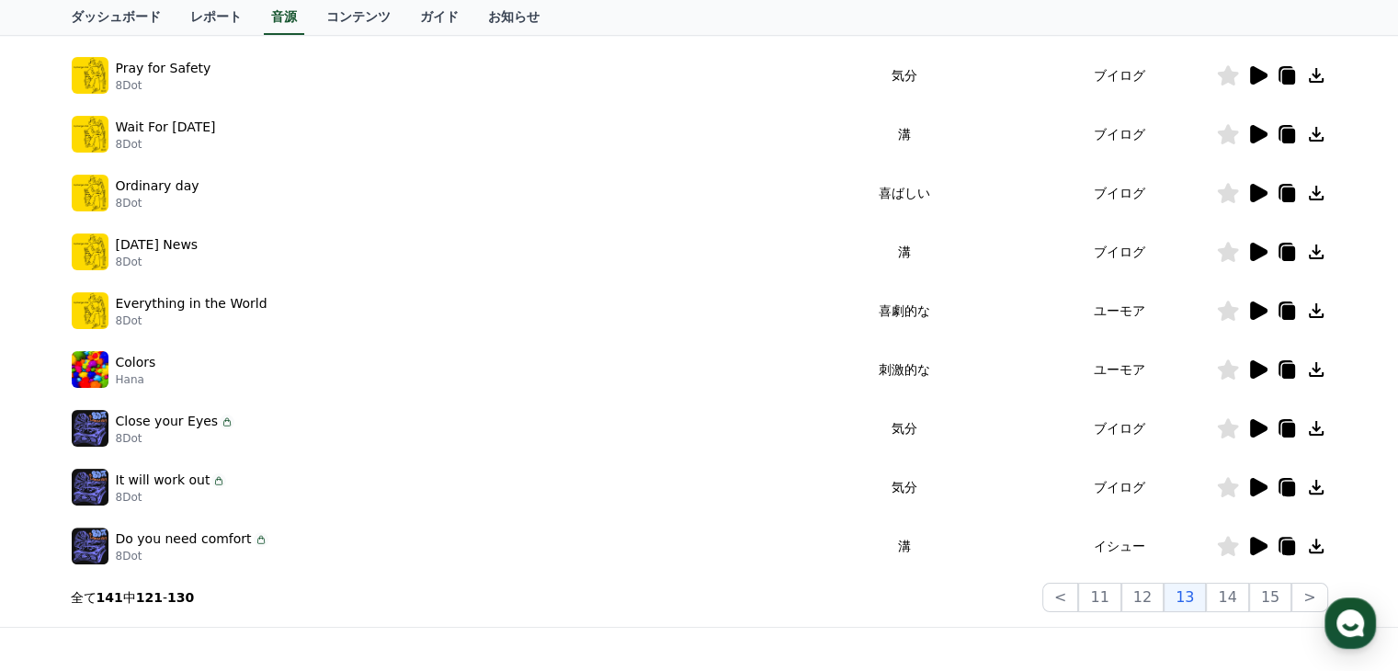
click at [1254, 427] on icon at bounding box center [1258, 428] width 17 height 18
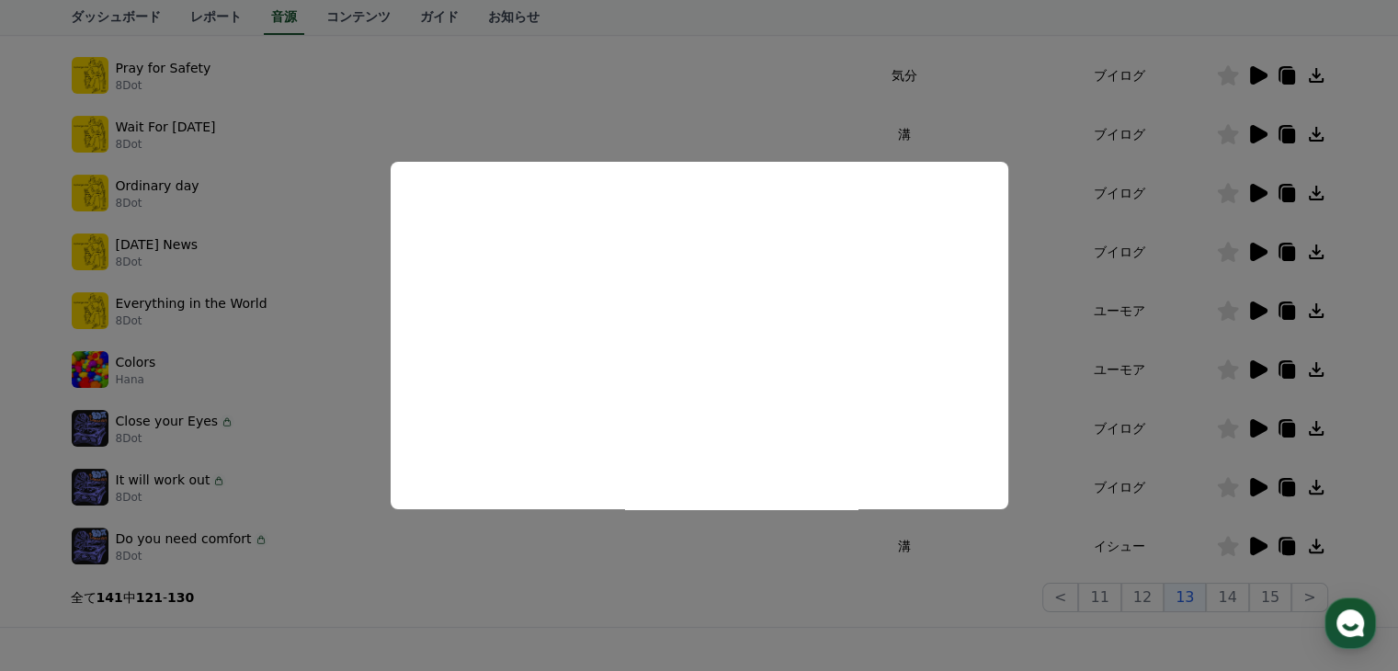
click at [1046, 423] on button "close modal" at bounding box center [699, 335] width 1398 height 671
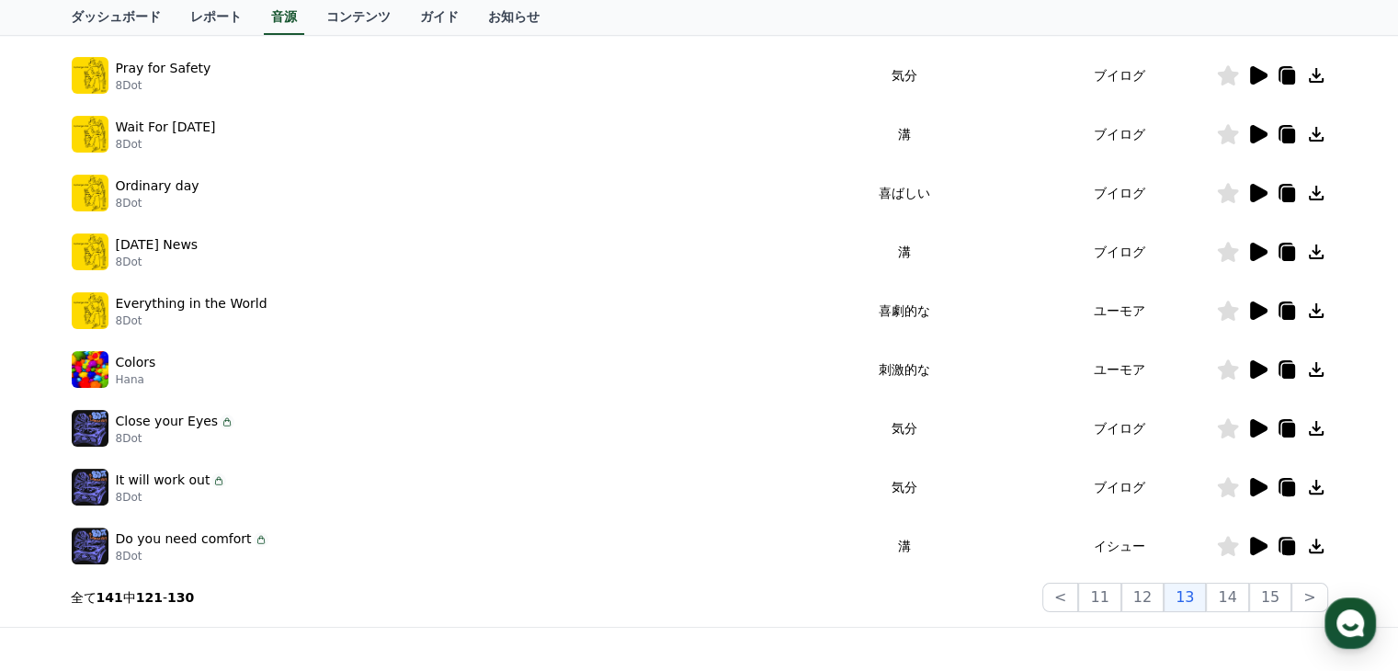
click at [1255, 487] on icon at bounding box center [1258, 487] width 17 height 18
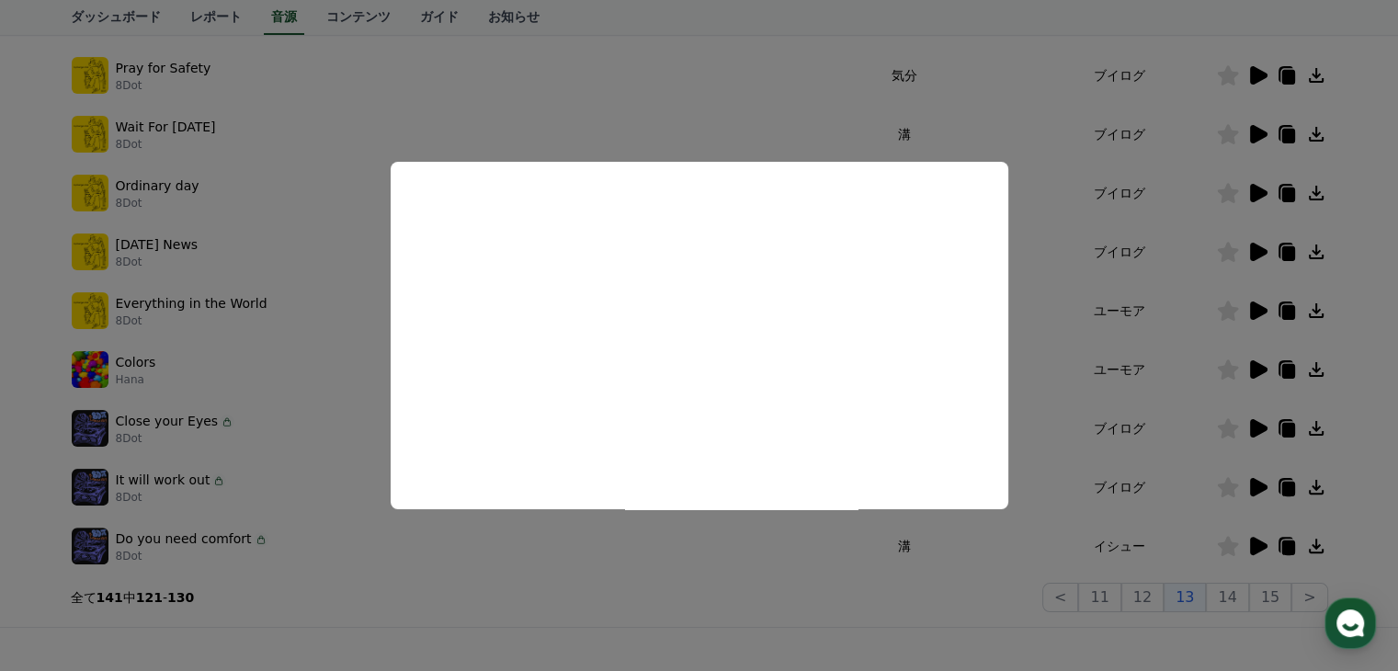
click at [1039, 377] on button "close modal" at bounding box center [699, 335] width 1398 height 671
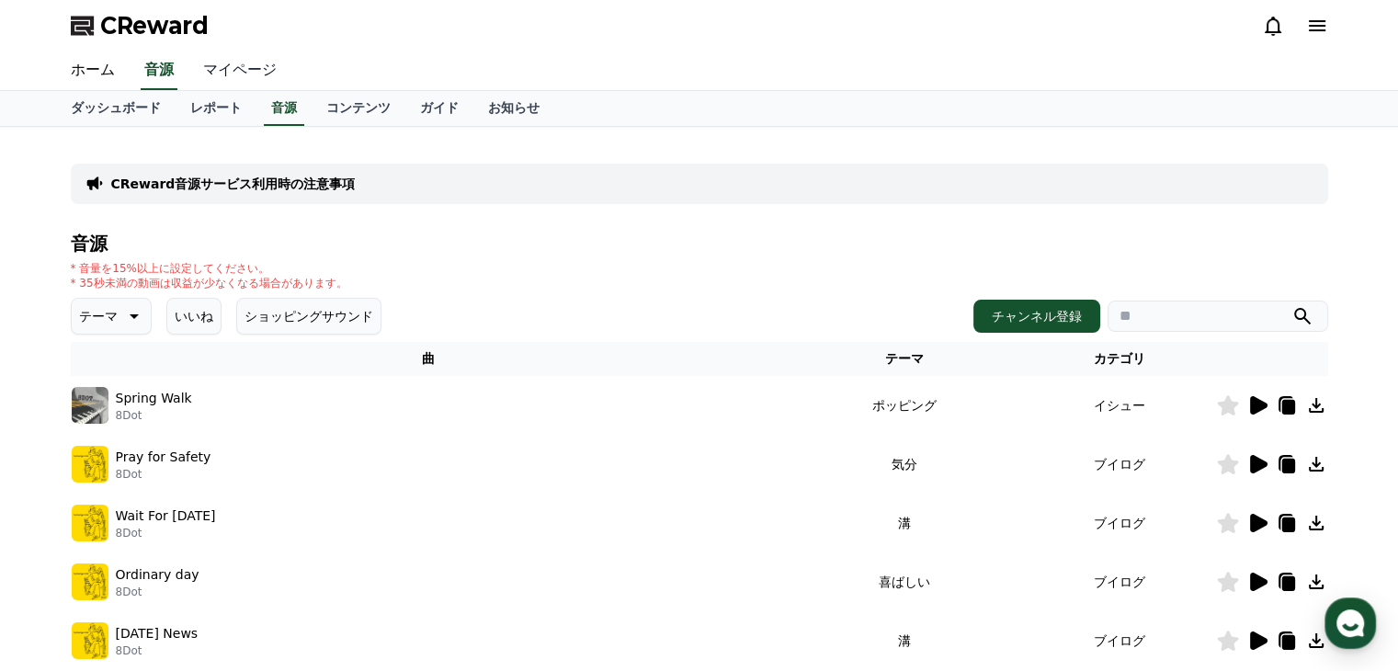
click at [226, 70] on link "マイページ" at bounding box center [239, 70] width 103 height 39
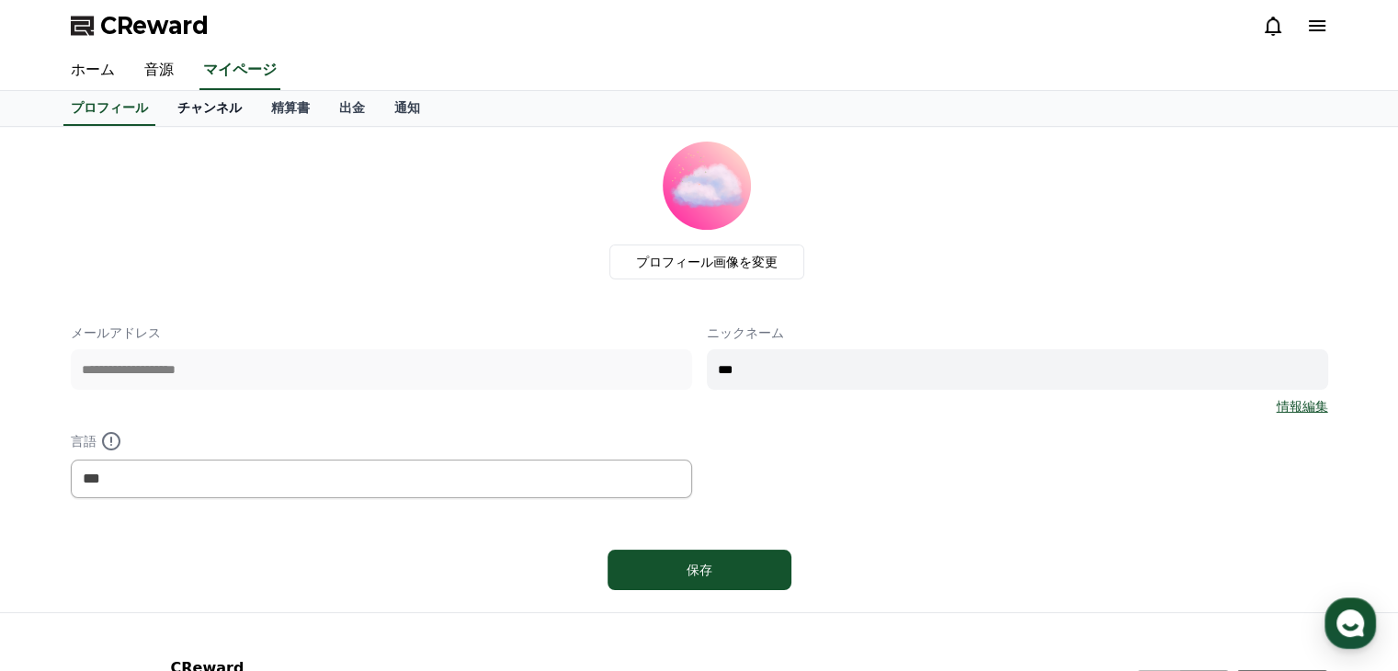
click at [187, 117] on link "チャンネル" at bounding box center [210, 108] width 94 height 35
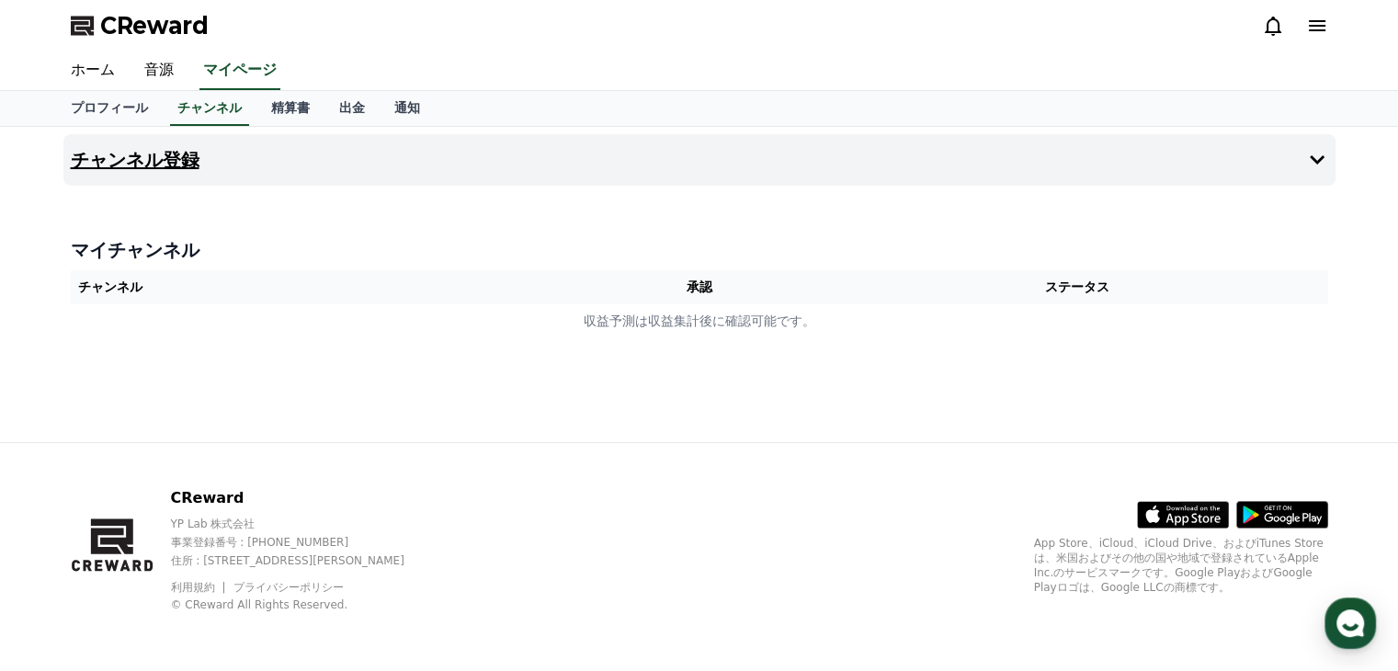
click at [1316, 157] on icon at bounding box center [1317, 160] width 22 height 22
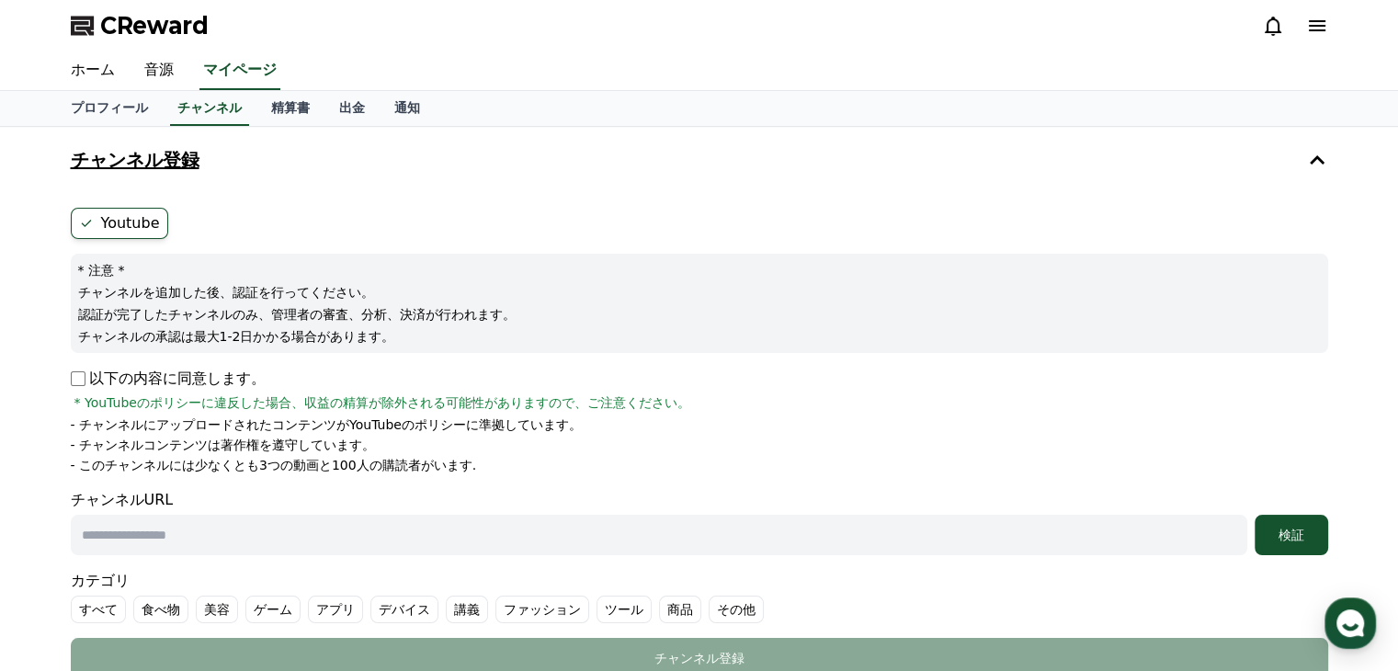
click at [255, 535] on input "text" at bounding box center [659, 535] width 1176 height 40
paste input "**********"
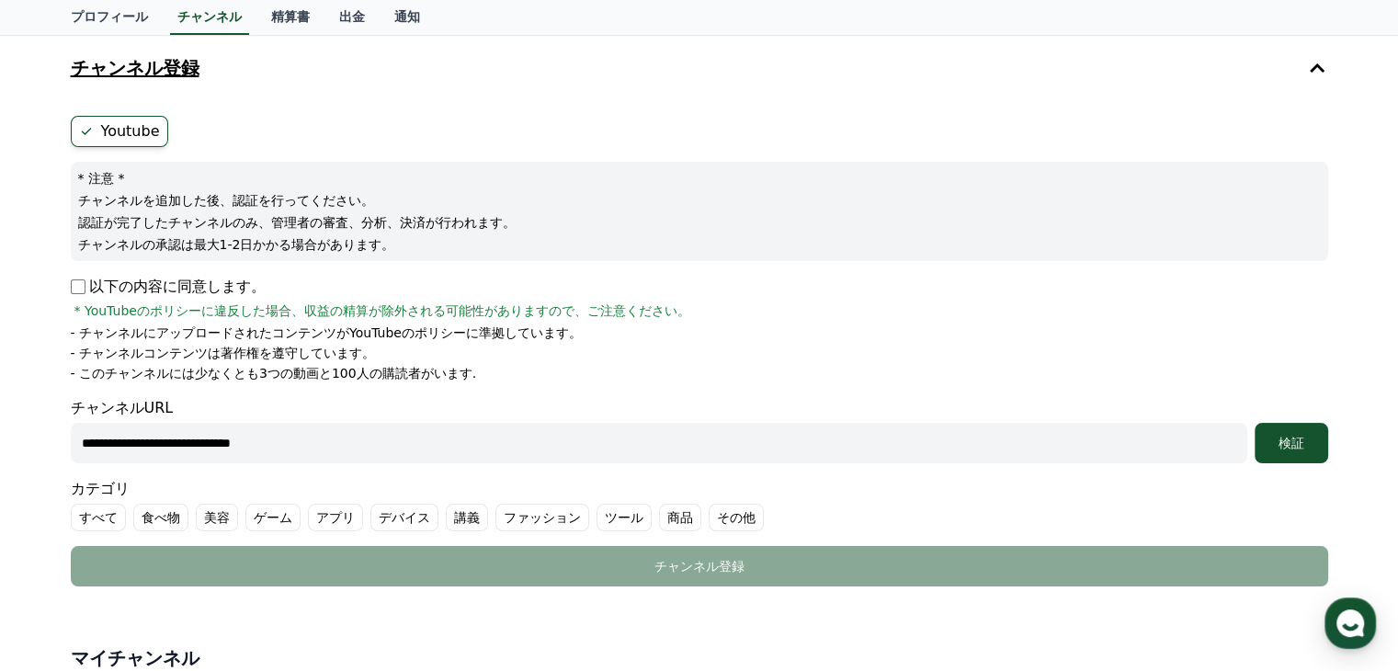
click at [709, 516] on label "その他" at bounding box center [736, 518] width 55 height 28
click at [1272, 449] on div "検証" at bounding box center [1291, 443] width 59 height 18
click at [81, 441] on input "**********" at bounding box center [659, 443] width 1176 height 40
type input "**********"
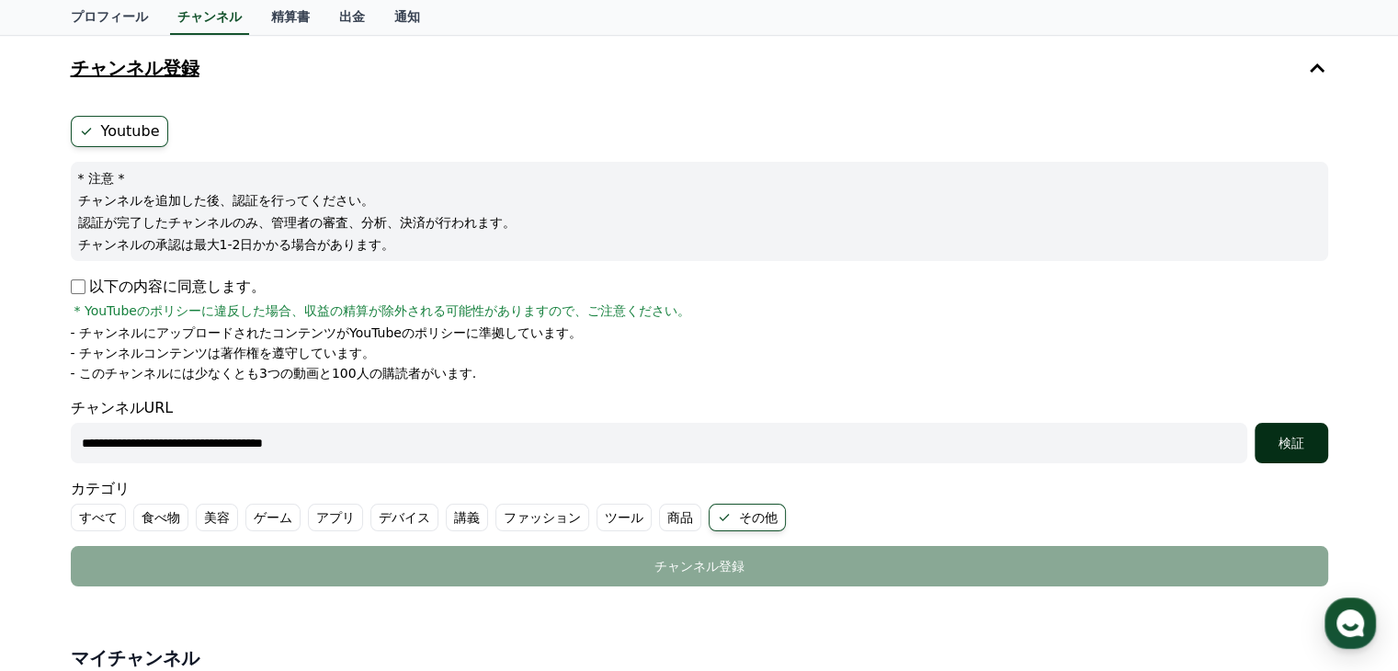
click at [1298, 454] on button "検証" at bounding box center [1292, 443] width 74 height 40
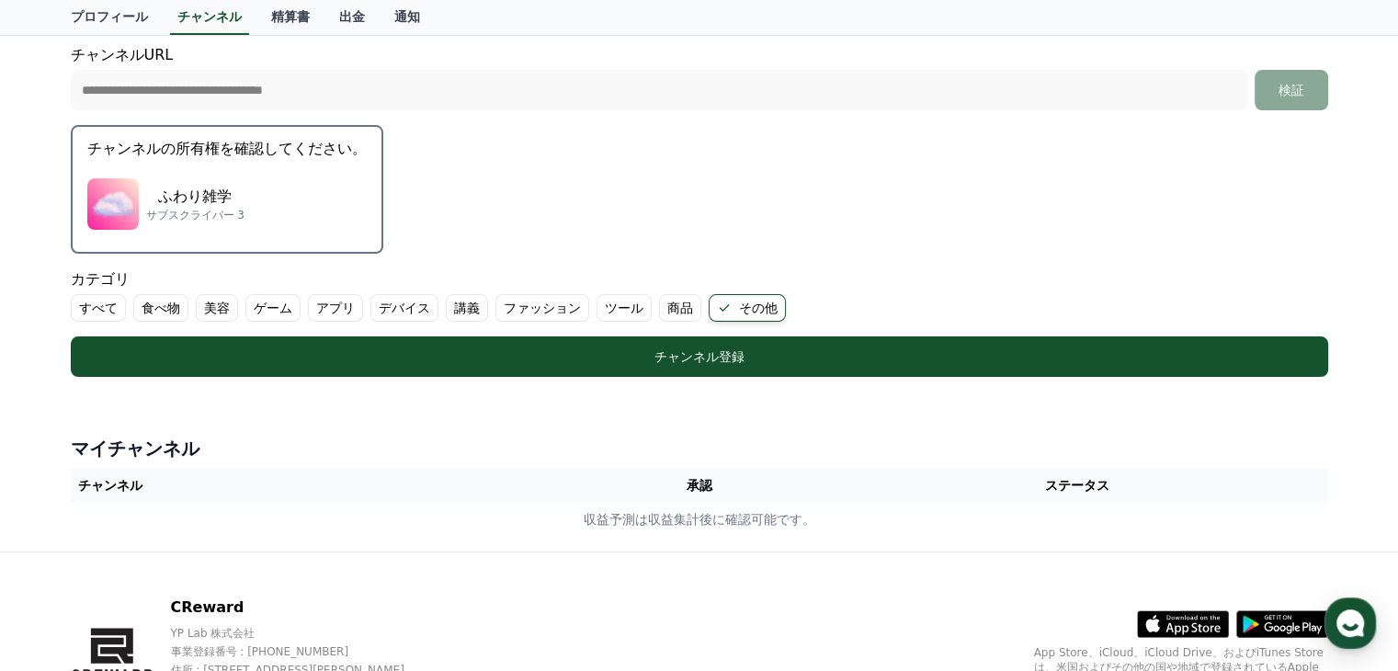
scroll to position [276, 0]
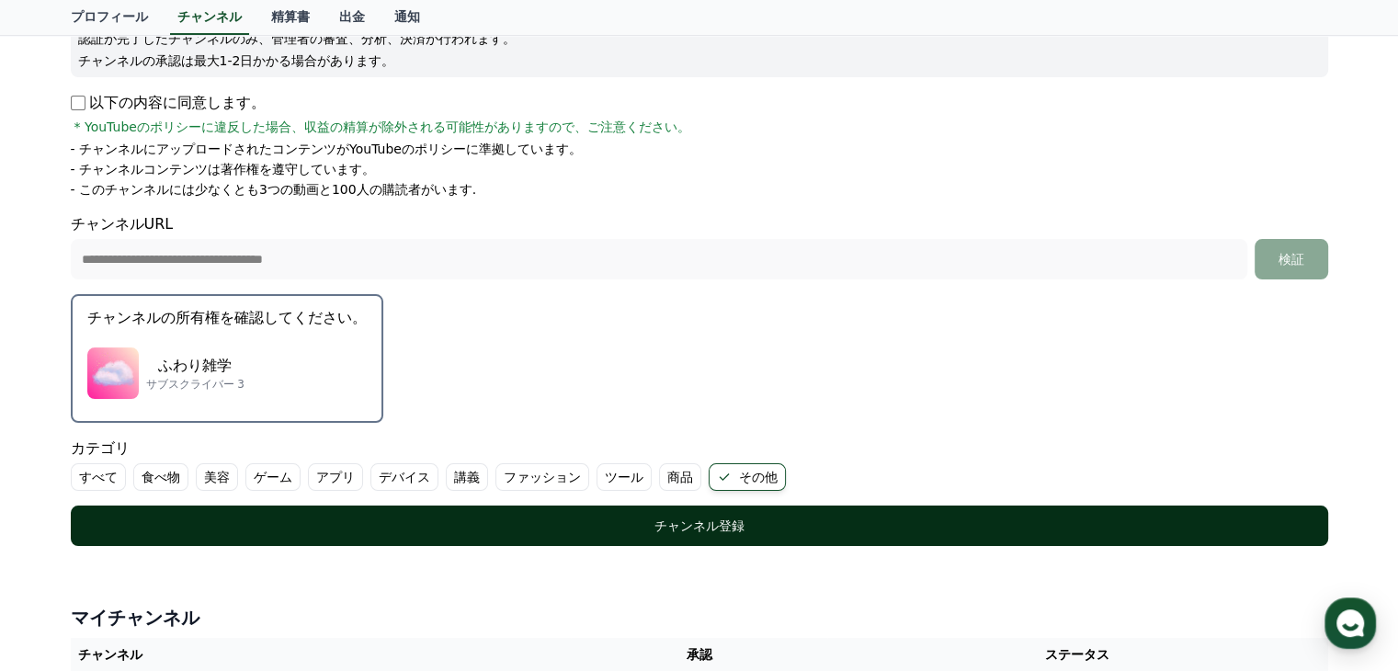
click at [687, 523] on div "チャンネル登録" at bounding box center [700, 526] width 1184 height 18
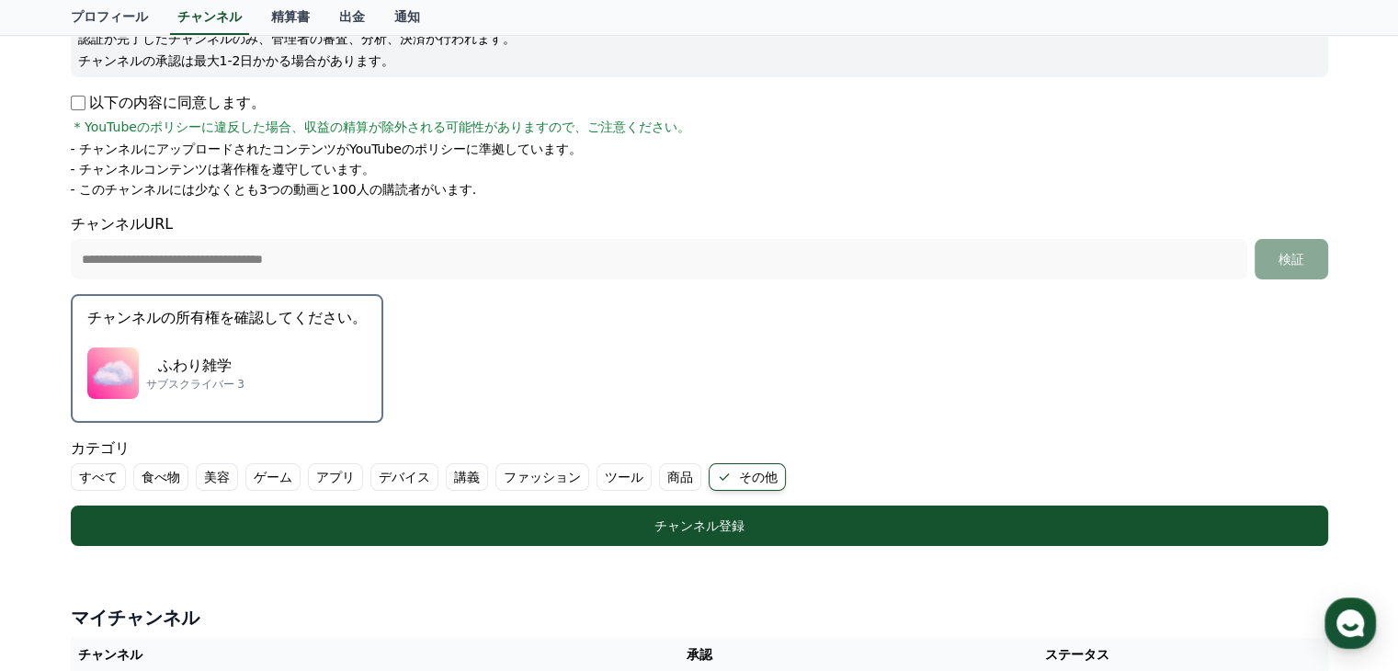
click at [224, 375] on div "ふわり雑学 サブスクライバー 3" at bounding box center [226, 373] width 279 height 74
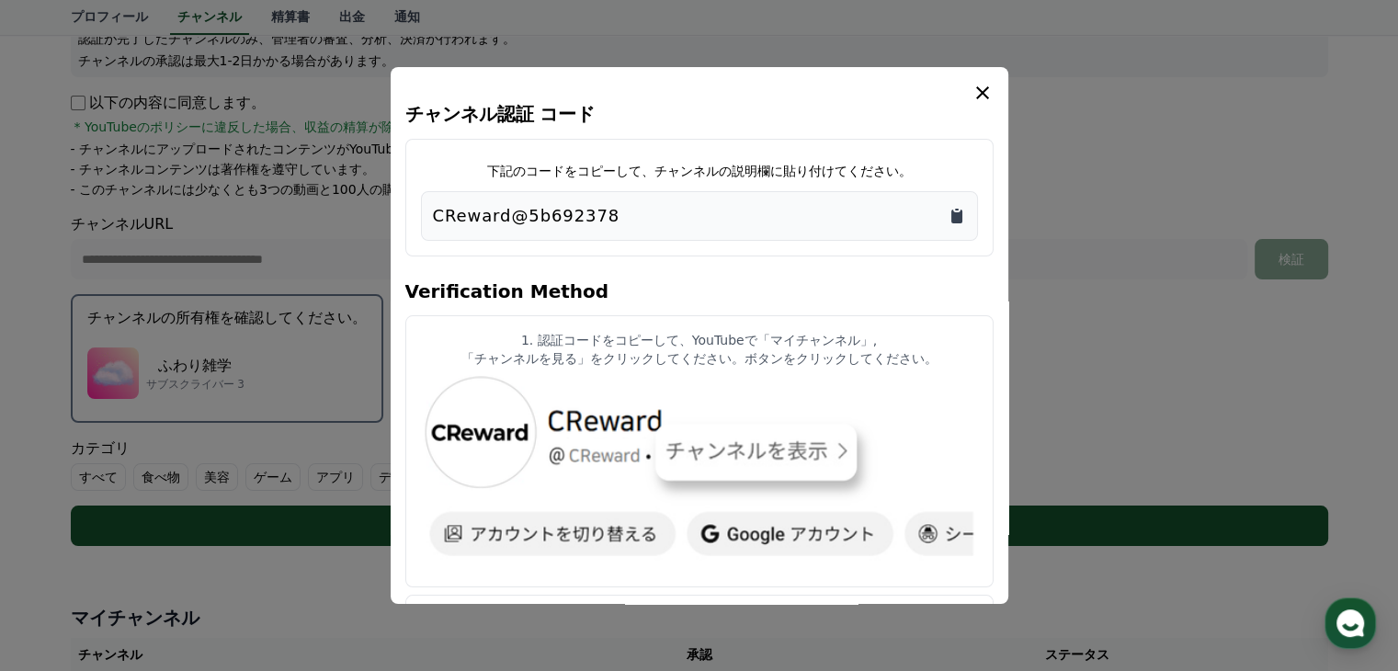
click at [958, 216] on icon "Copy to clipboard" at bounding box center [956, 217] width 11 height 14
click at [983, 94] on icon "modal" at bounding box center [982, 92] width 13 height 13
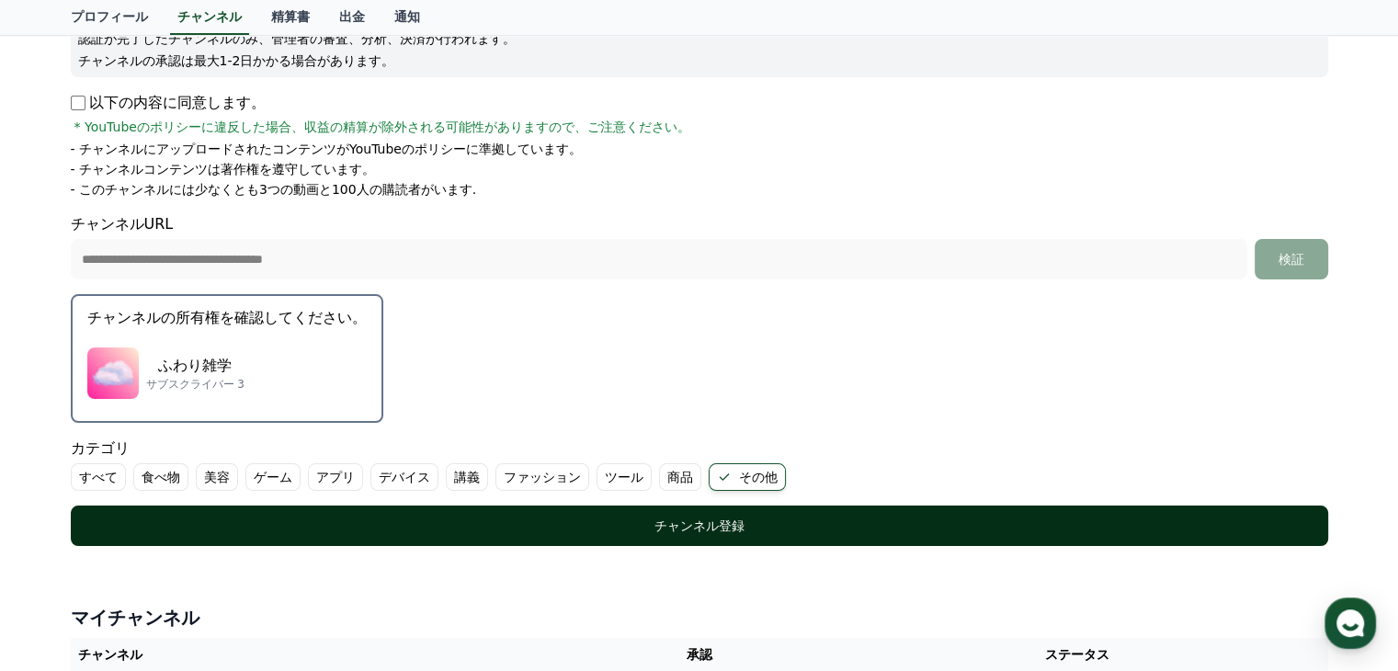
click at [686, 530] on div "チャンネル登録" at bounding box center [700, 526] width 1184 height 18
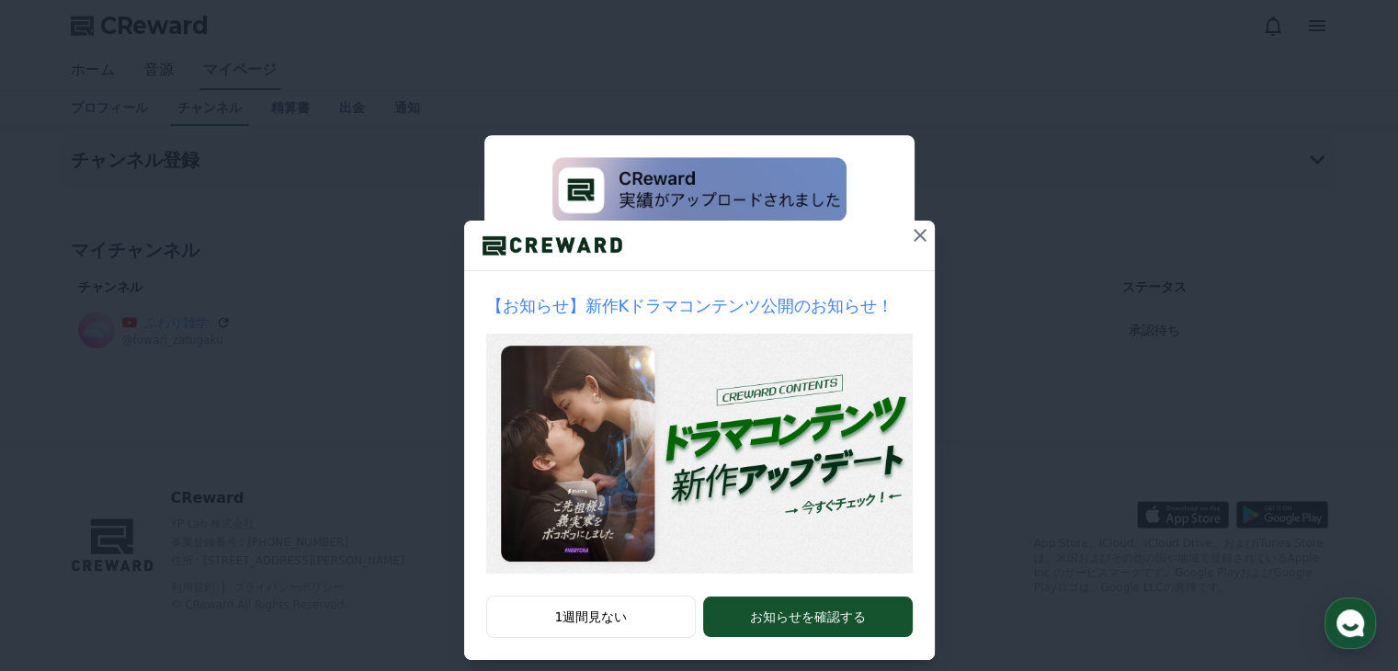
click at [914, 233] on icon at bounding box center [920, 235] width 13 height 13
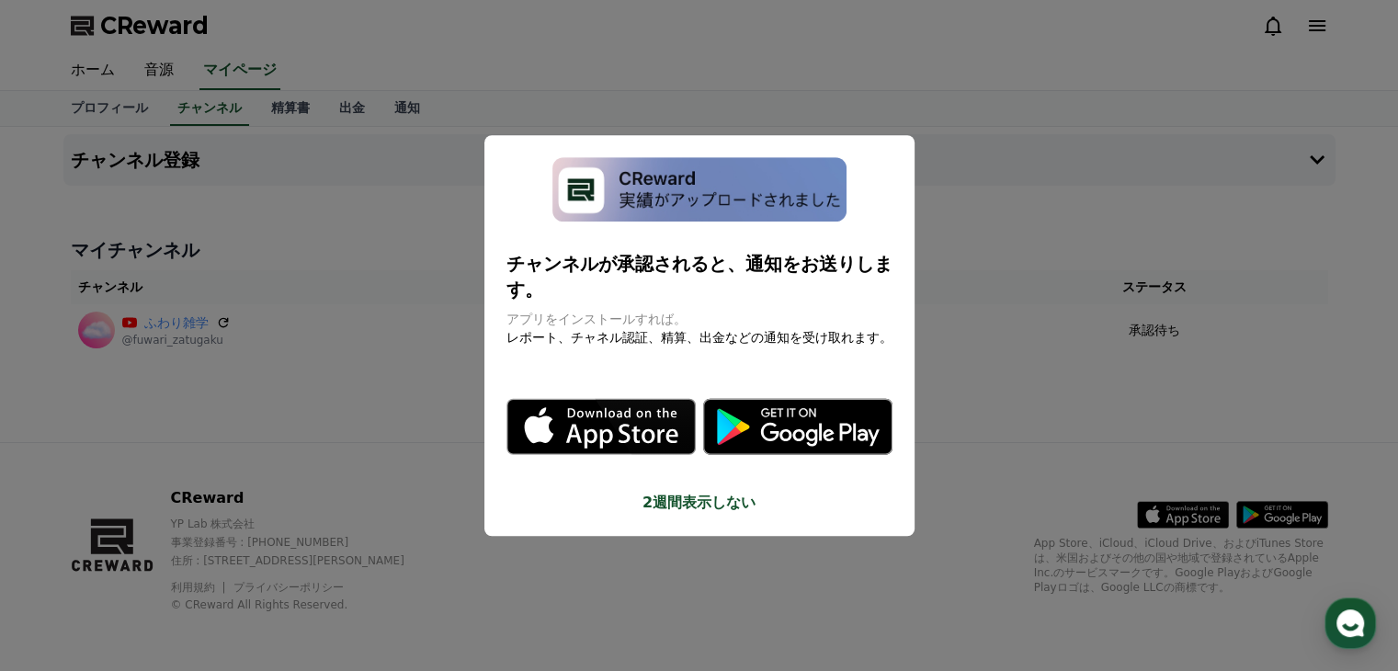
click at [1006, 225] on button "close modal" at bounding box center [699, 335] width 1398 height 671
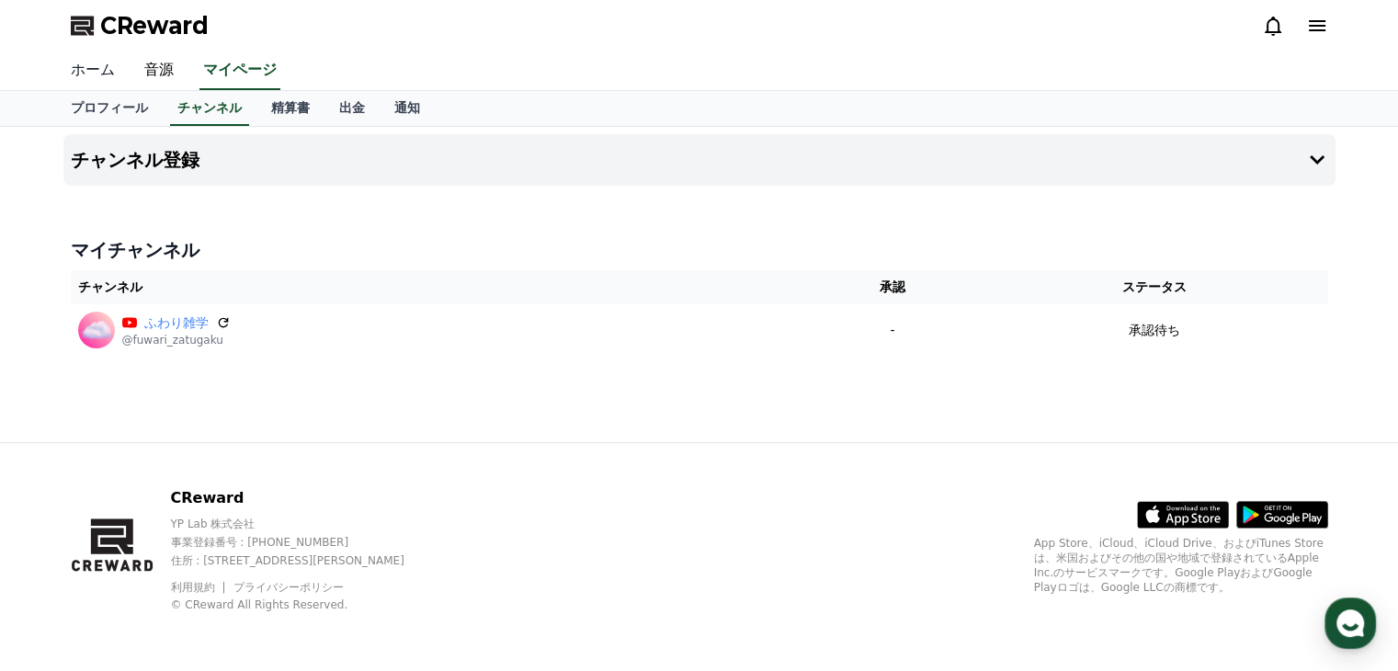
click at [95, 75] on link "ホーム" at bounding box center [93, 70] width 74 height 39
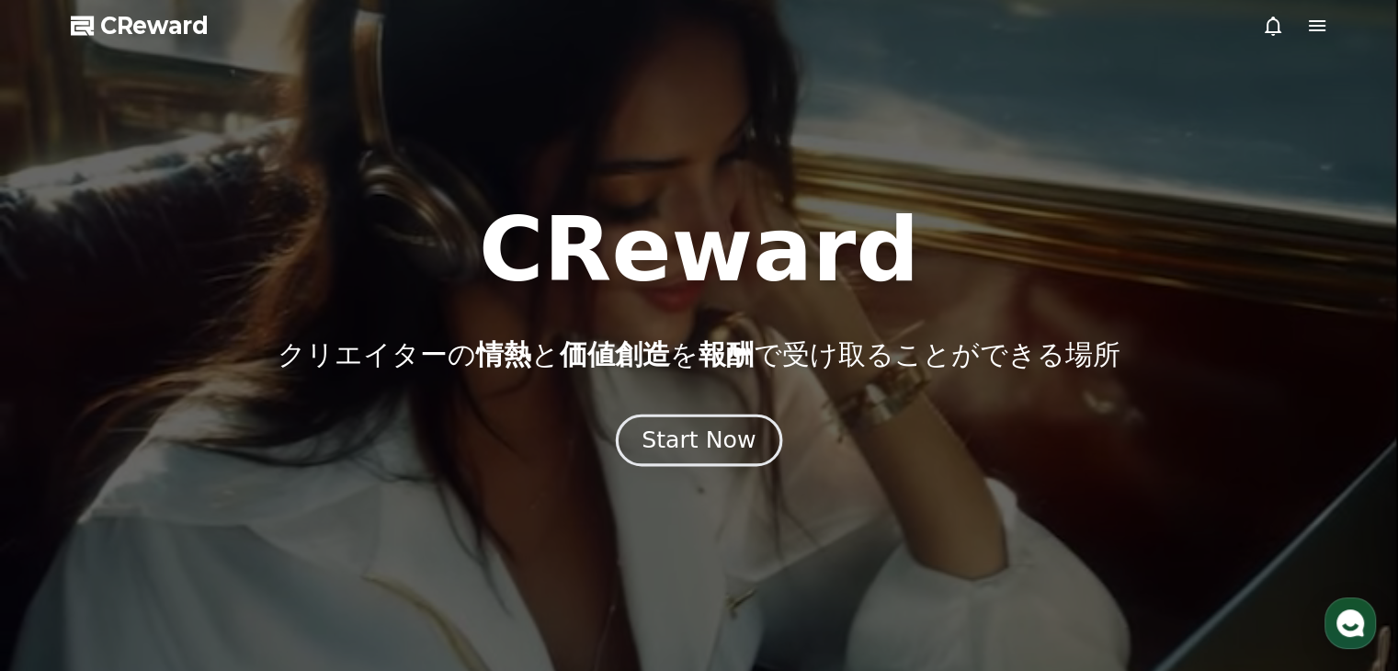
click at [742, 445] on div "Start Now" at bounding box center [699, 440] width 114 height 31
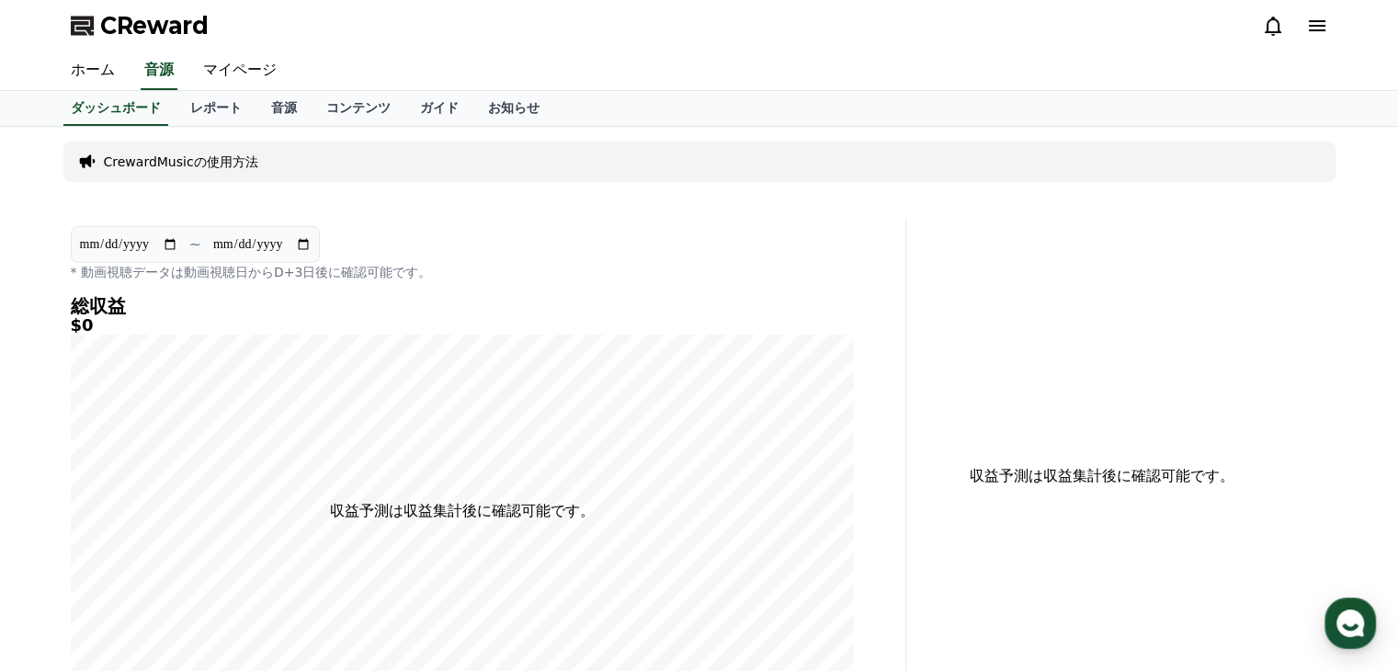
click at [683, 290] on div "**********" at bounding box center [462, 476] width 798 height 515
click at [88, 73] on link "ホーム" at bounding box center [93, 70] width 74 height 39
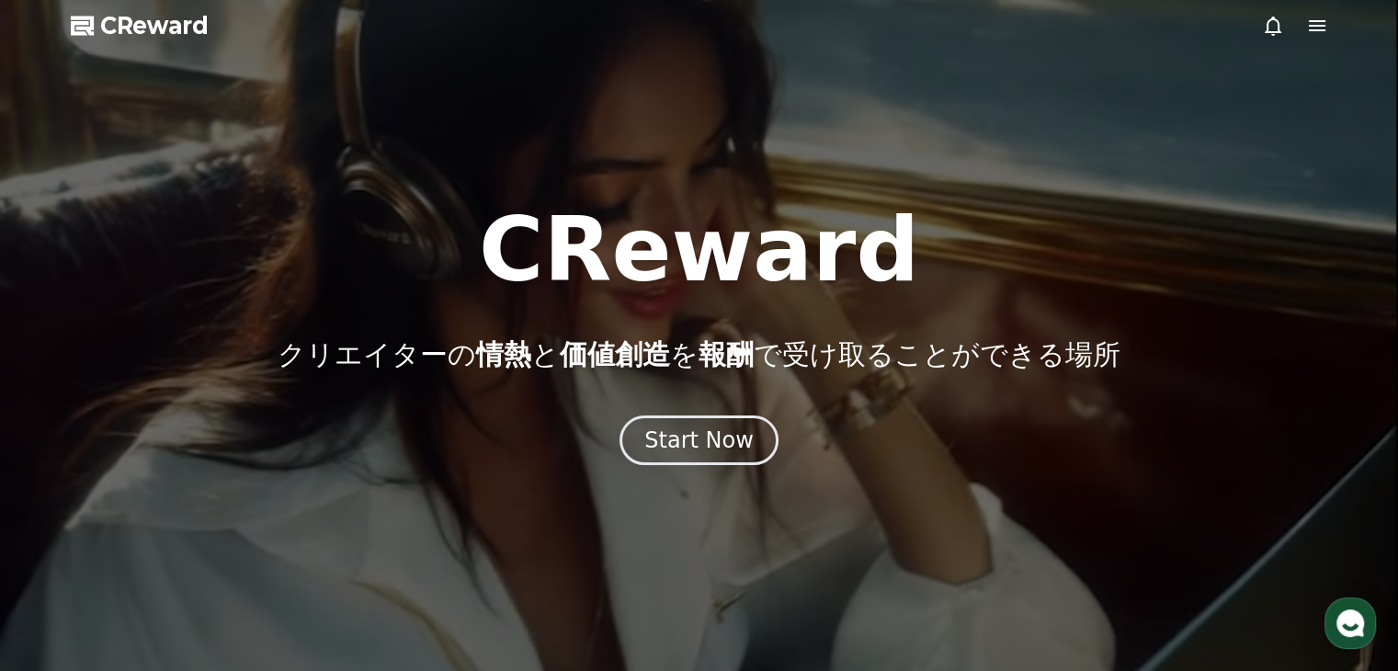
click at [1312, 25] on icon at bounding box center [1317, 25] width 17 height 11
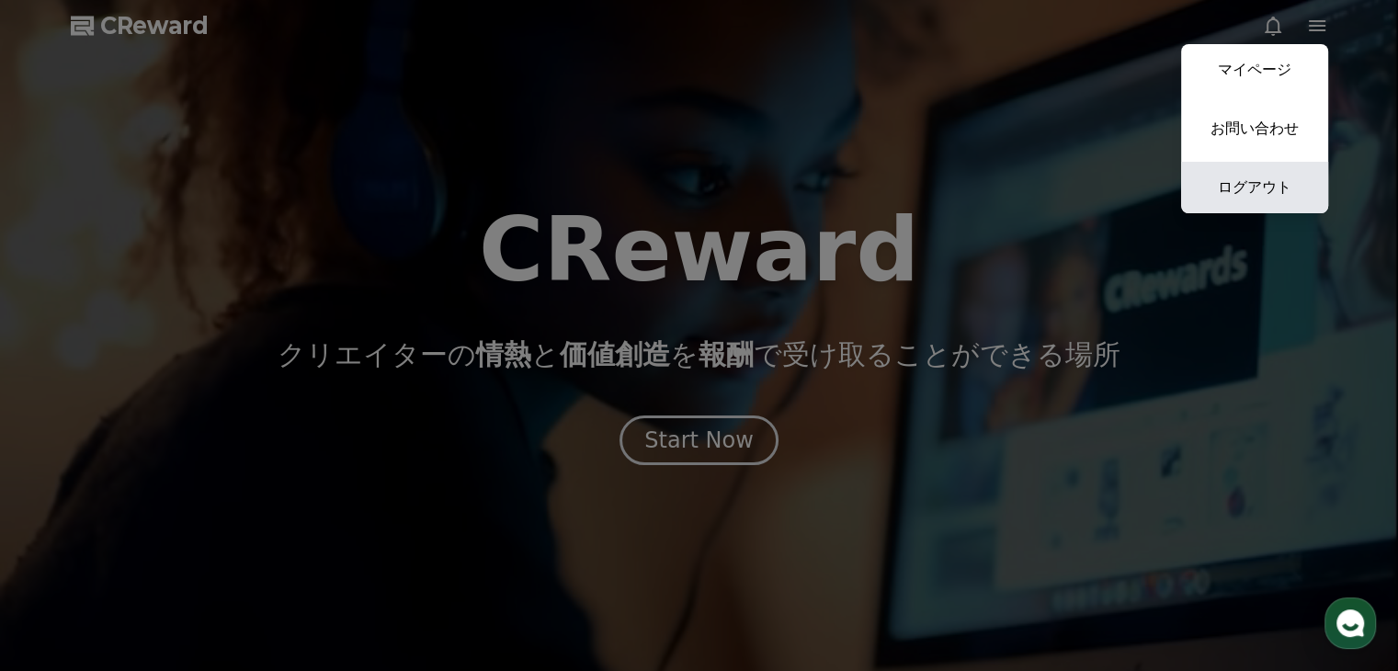
click at [1268, 192] on link "ログアウト" at bounding box center [1254, 187] width 147 height 51
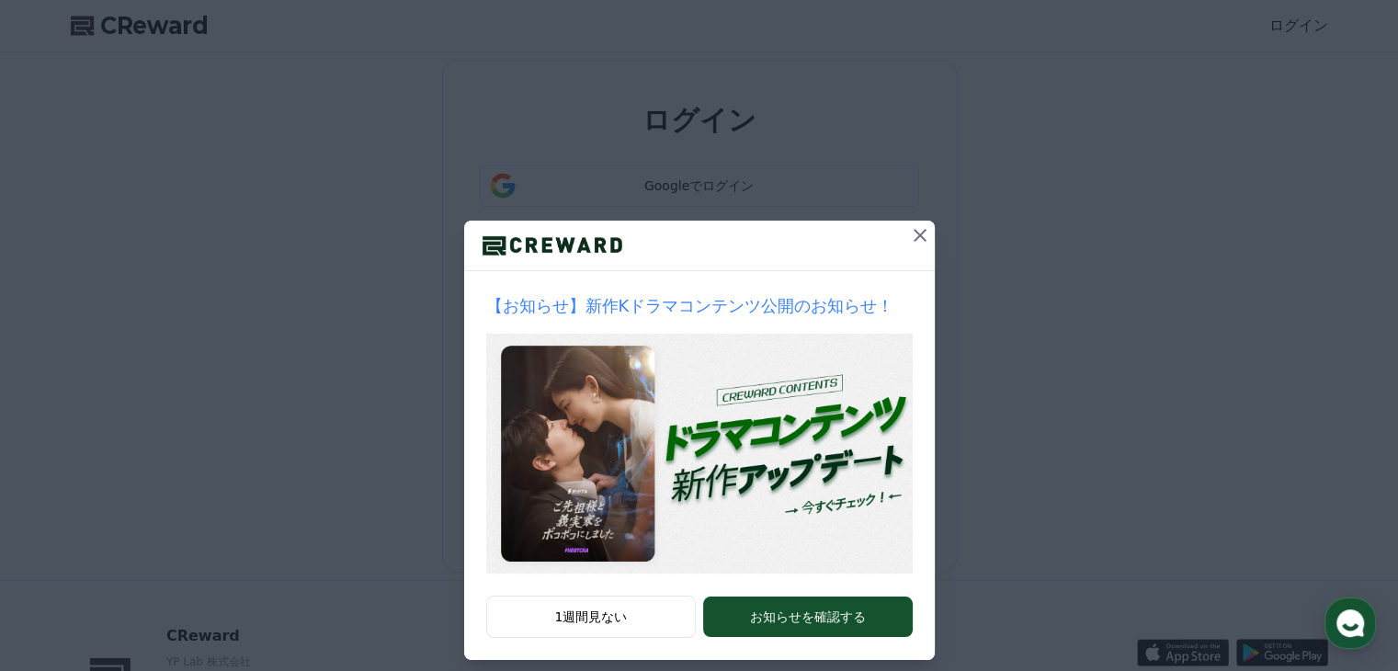
click at [916, 234] on icon at bounding box center [920, 235] width 22 height 22
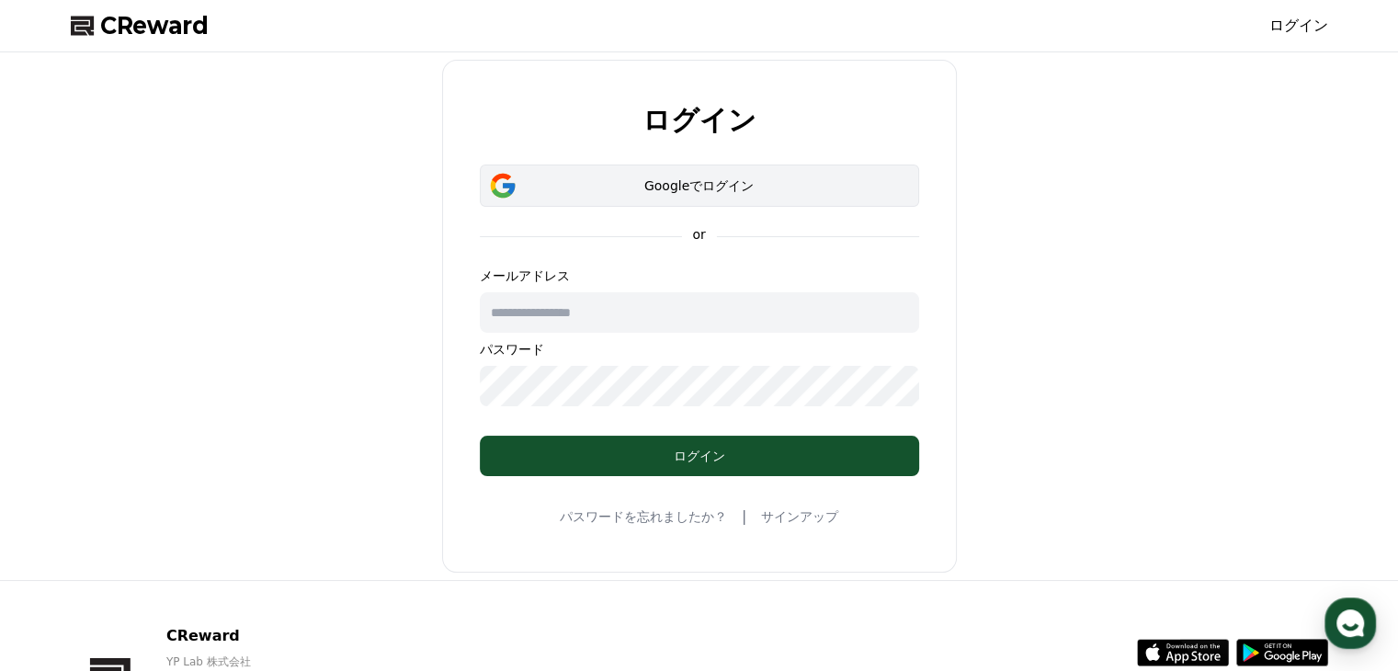
click at [765, 191] on div "Googleでログイン" at bounding box center [699, 185] width 386 height 18
